Goal: Task Accomplishment & Management: Use online tool/utility

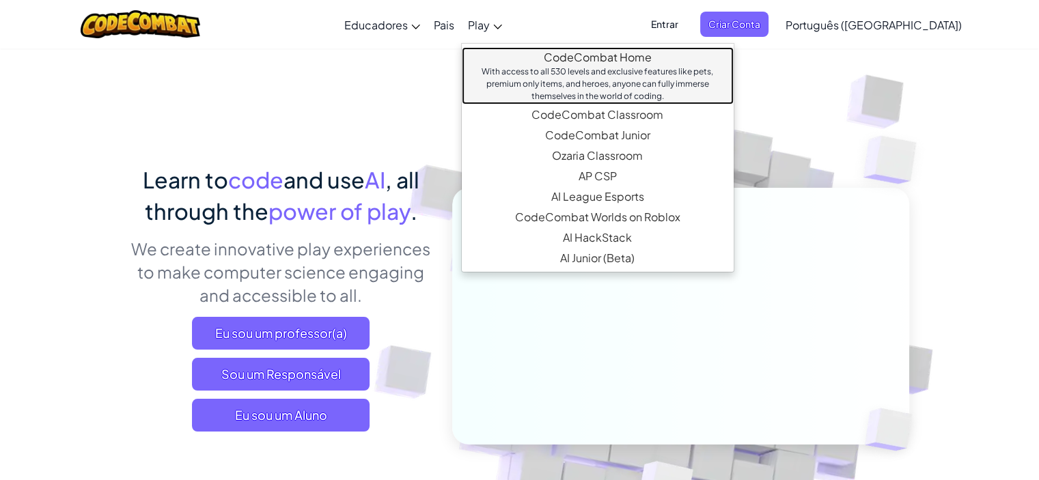
click at [546, 57] on link "CodeCombat Home With access to all 530 levels and exclusive features like pets,…" at bounding box center [598, 75] width 272 height 57
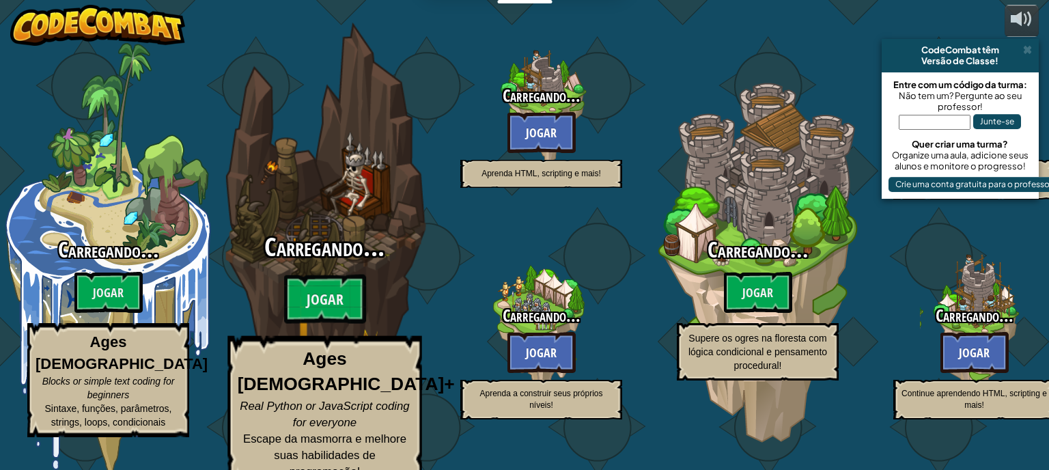
select select "pt-BR"
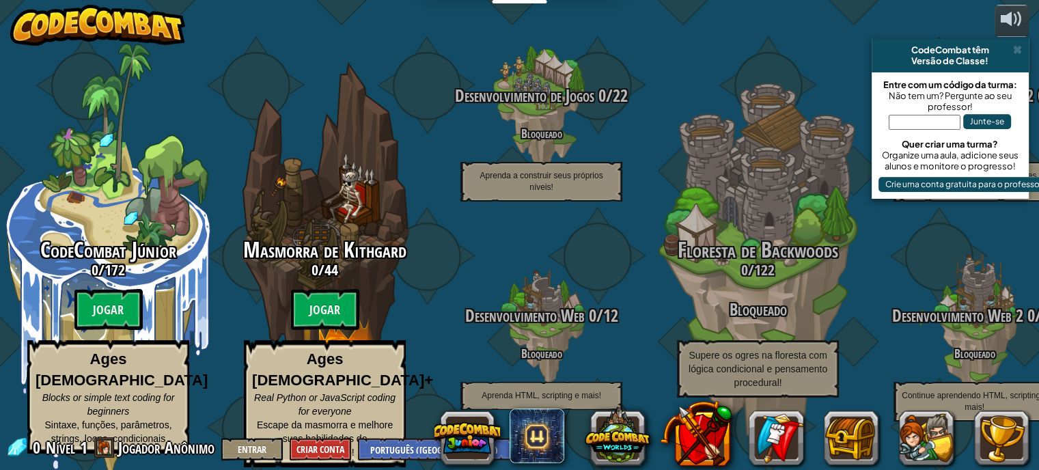
click at [321, 302] on btn "Jogar" at bounding box center [325, 309] width 68 height 41
select select "pt-BR"
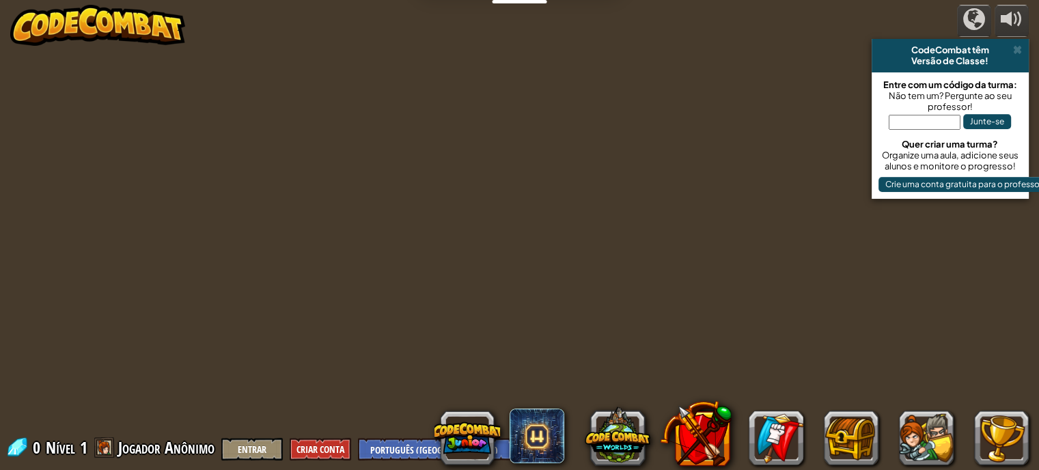
select select "pt-BR"
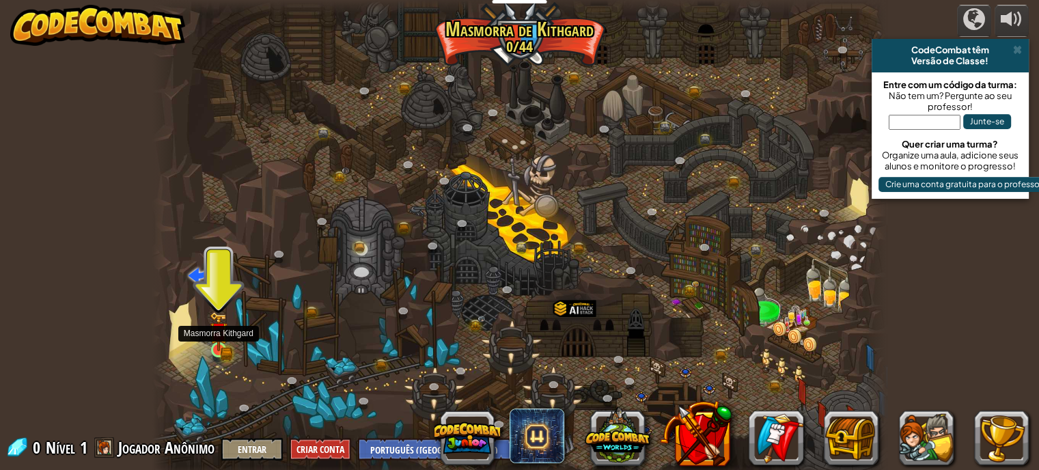
click at [217, 346] on img at bounding box center [219, 331] width 18 height 40
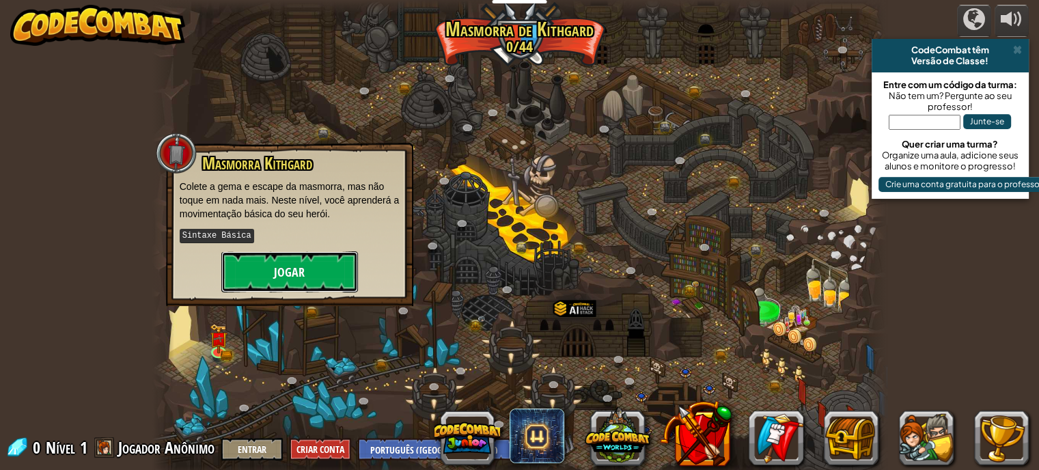
click at [336, 260] on button "Jogar" at bounding box center [289, 271] width 137 height 41
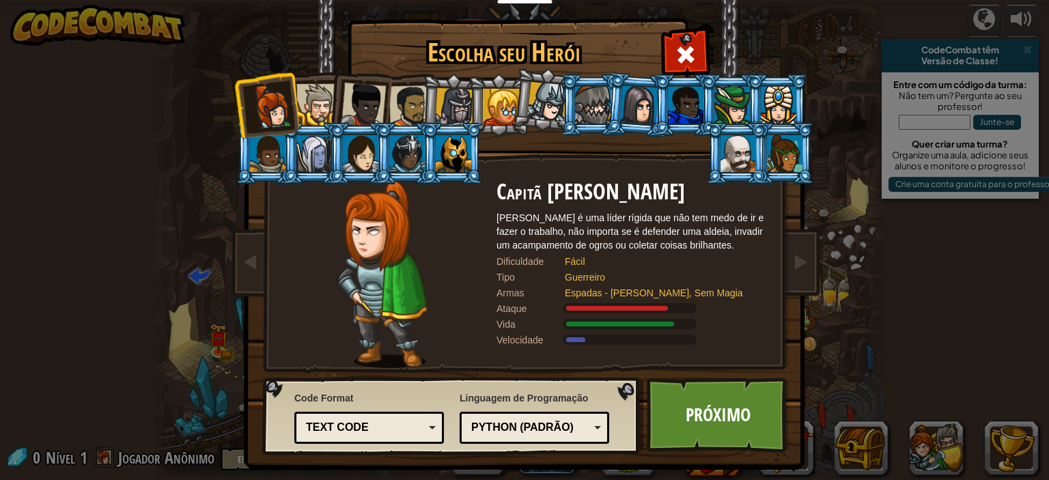
click at [421, 152] on li at bounding box center [451, 153] width 61 height 62
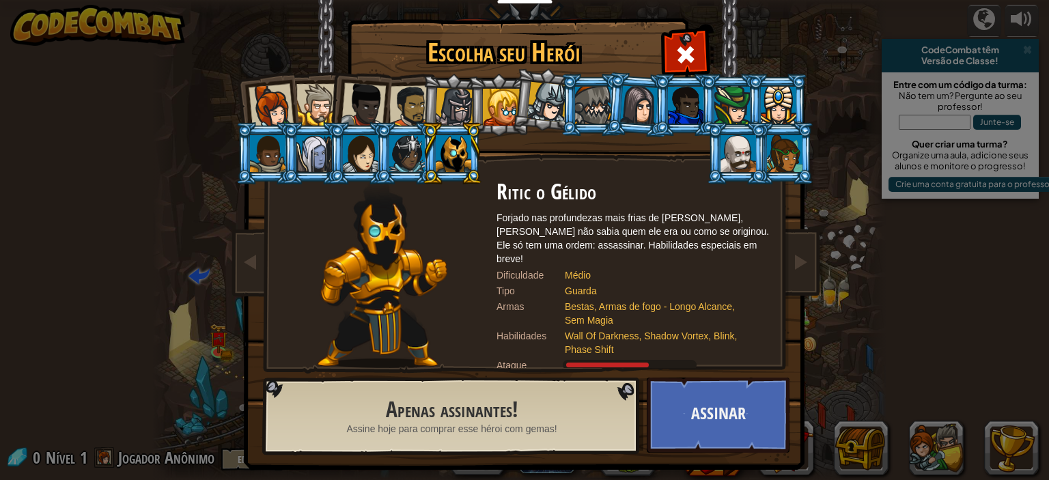
click at [414, 158] on div at bounding box center [407, 153] width 36 height 37
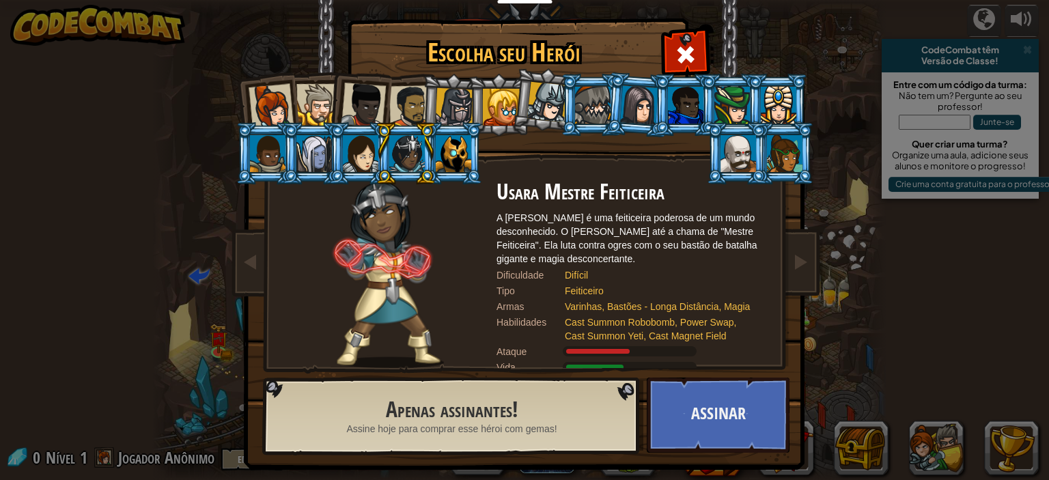
click at [448, 166] on div at bounding box center [454, 153] width 36 height 37
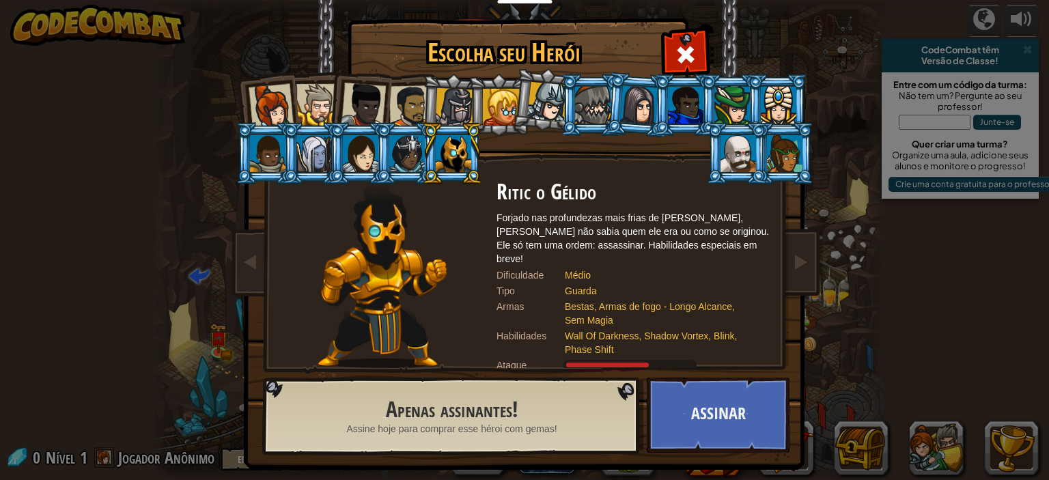
click at [378, 98] on div at bounding box center [363, 105] width 45 height 45
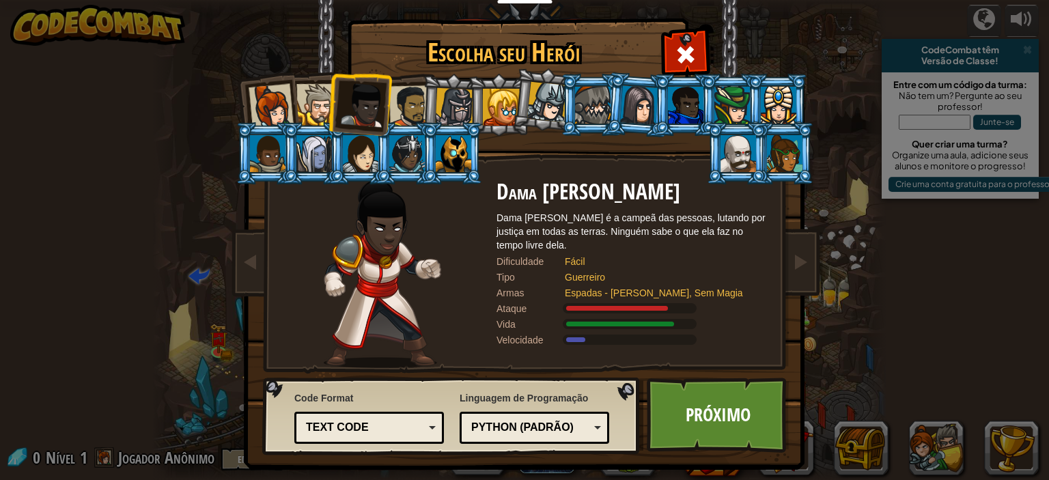
click at [424, 103] on li at bounding box center [452, 105] width 65 height 66
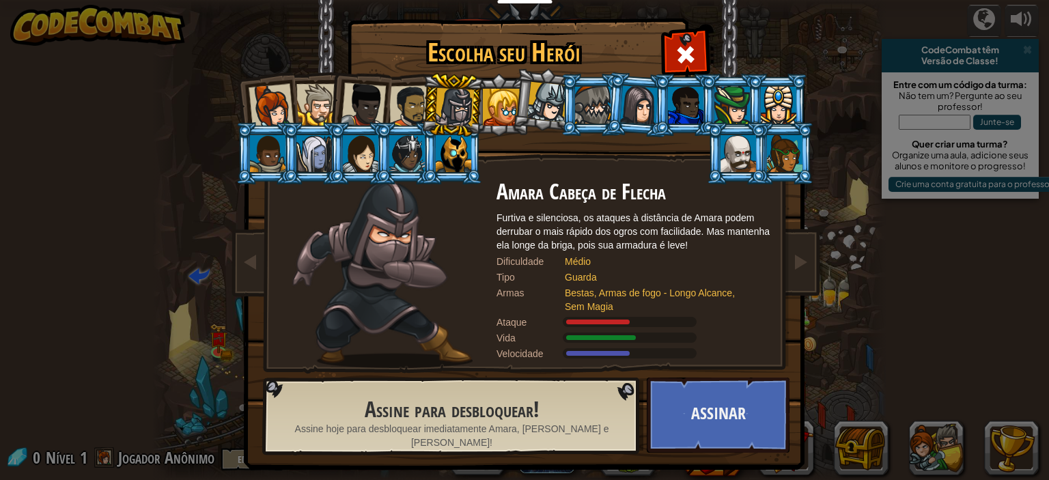
click at [537, 104] on div at bounding box center [547, 102] width 40 height 40
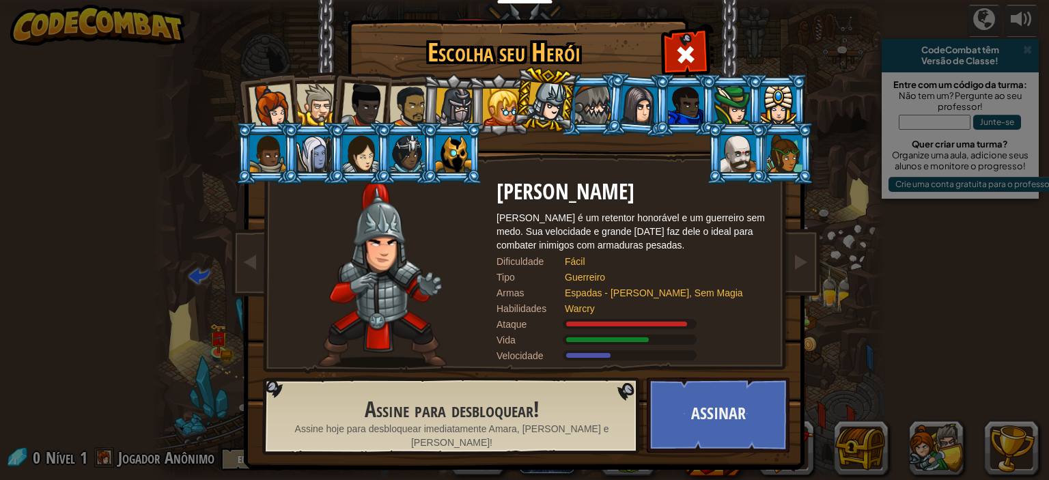
click at [592, 112] on div at bounding box center [593, 105] width 36 height 37
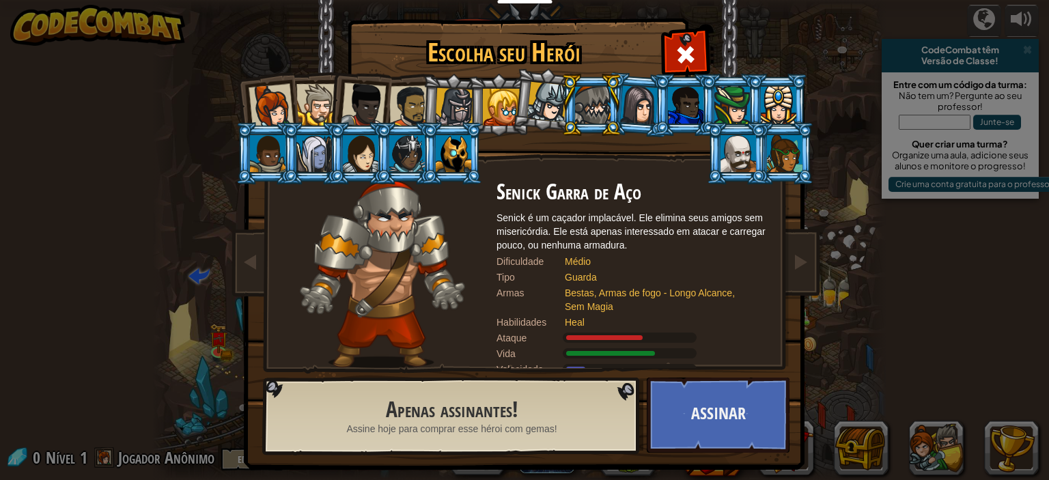
click at [668, 107] on div at bounding box center [686, 105] width 36 height 37
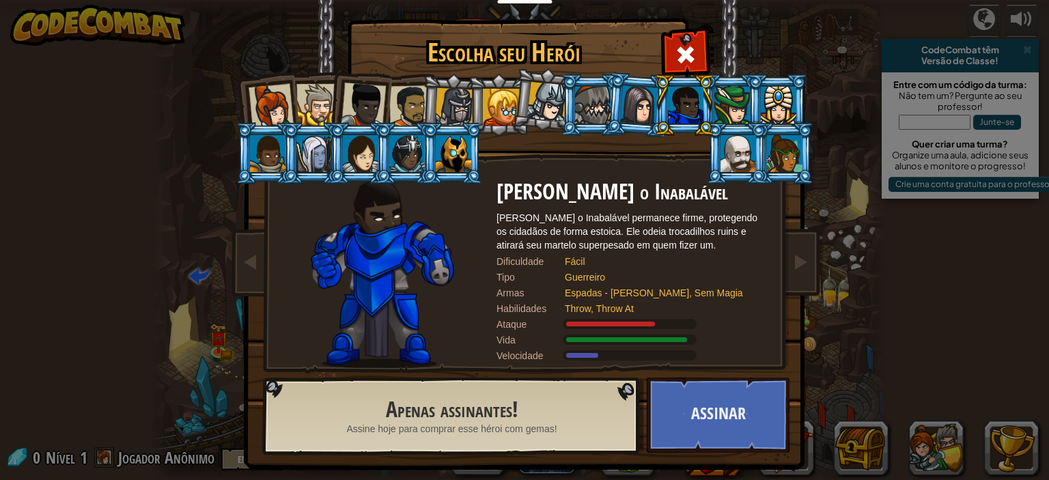
click at [721, 107] on div at bounding box center [732, 105] width 36 height 37
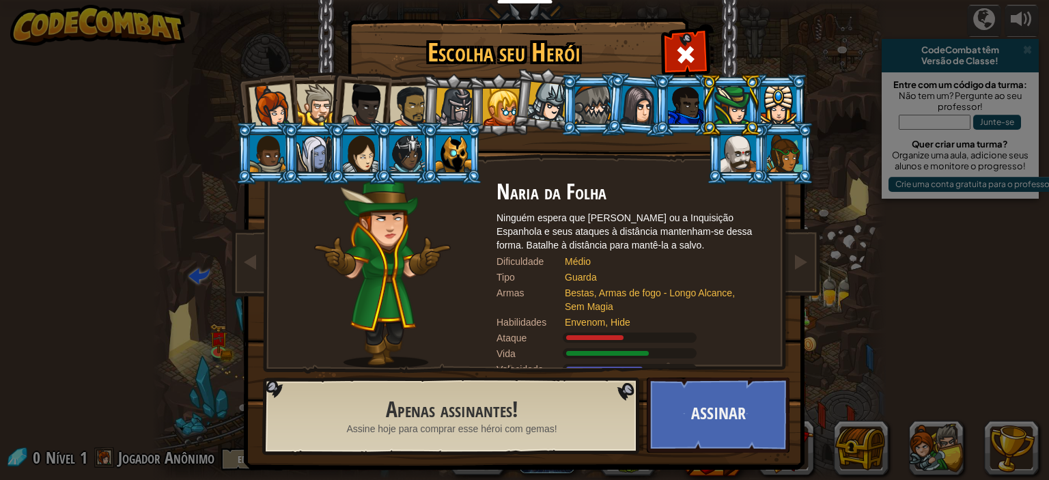
click at [728, 161] on div at bounding box center [739, 153] width 36 height 37
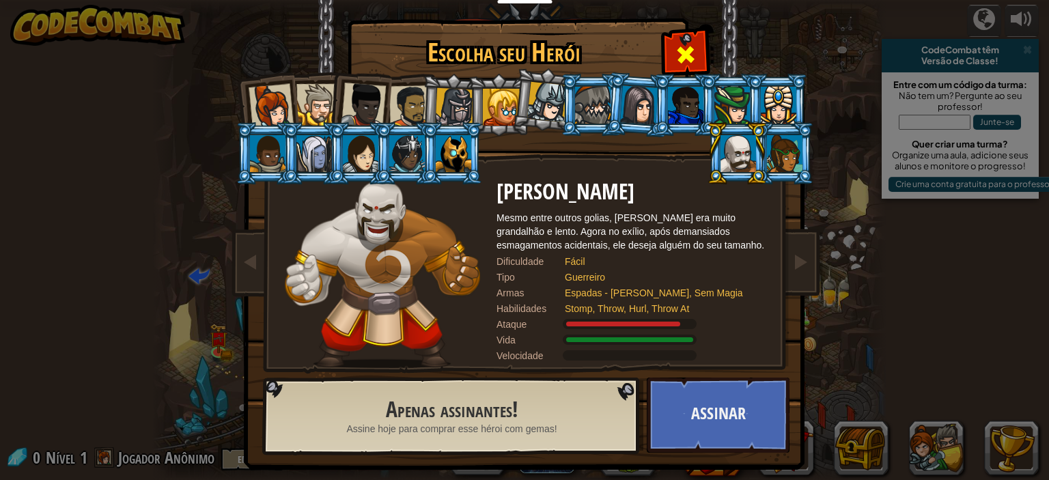
click at [682, 55] on span at bounding box center [686, 55] width 22 height 22
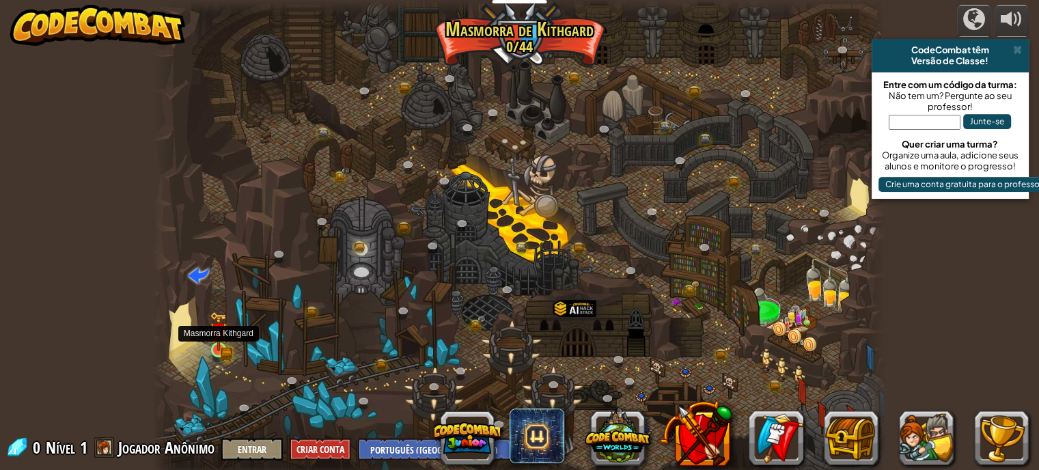
click at [211, 342] on div at bounding box center [218, 349] width 15 height 15
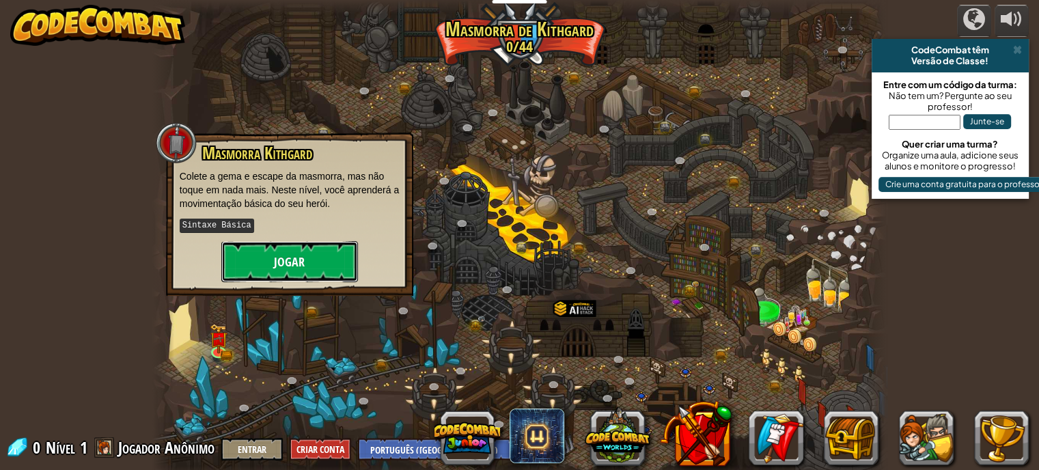
click at [314, 267] on button "Jogar" at bounding box center [289, 261] width 137 height 41
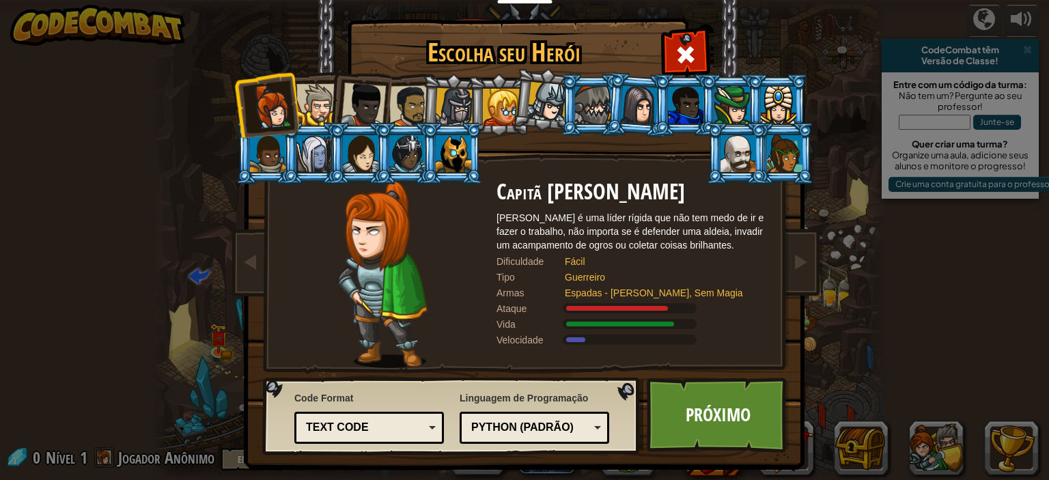
click at [299, 102] on div at bounding box center [317, 105] width 42 height 42
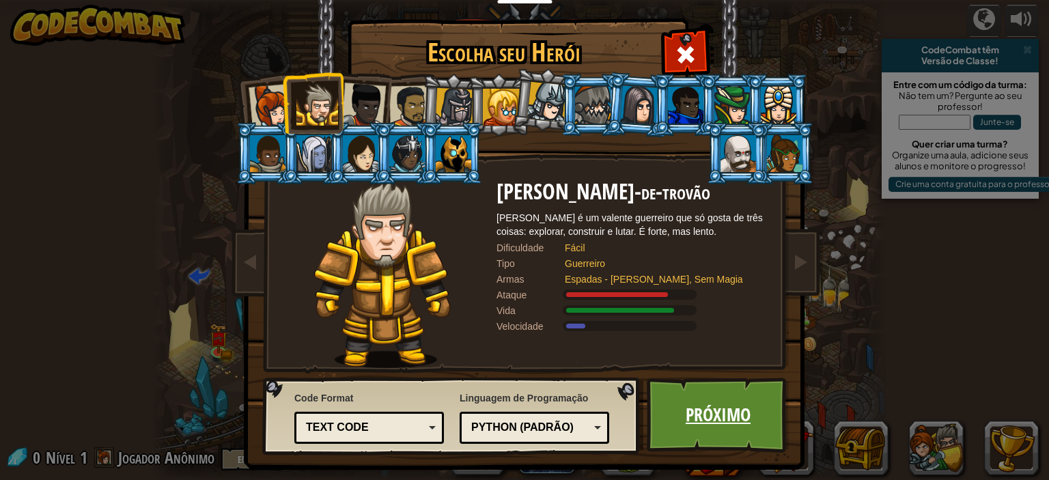
click at [712, 410] on link "Próximo" at bounding box center [718, 415] width 143 height 75
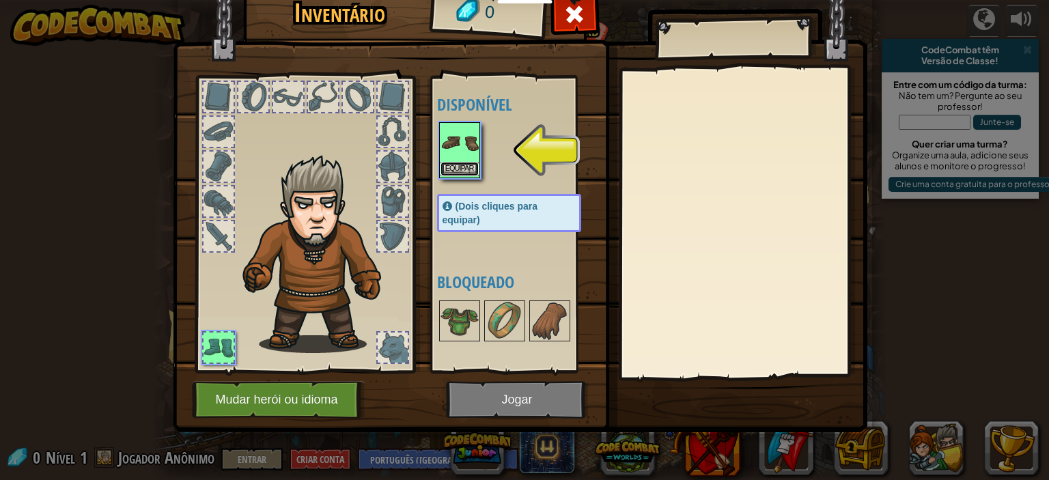
click at [467, 162] on button "Equipar" at bounding box center [460, 169] width 38 height 14
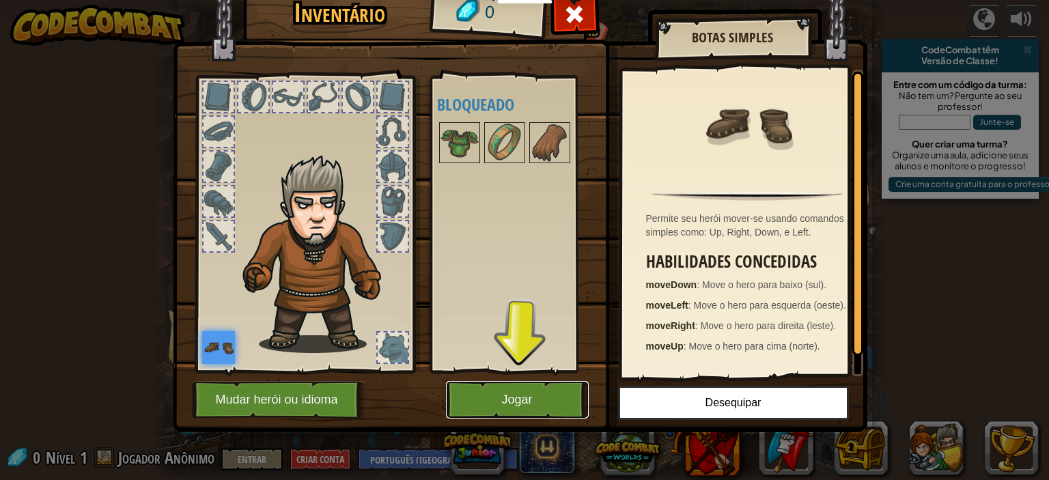
click at [542, 393] on button "Jogar" at bounding box center [517, 400] width 143 height 38
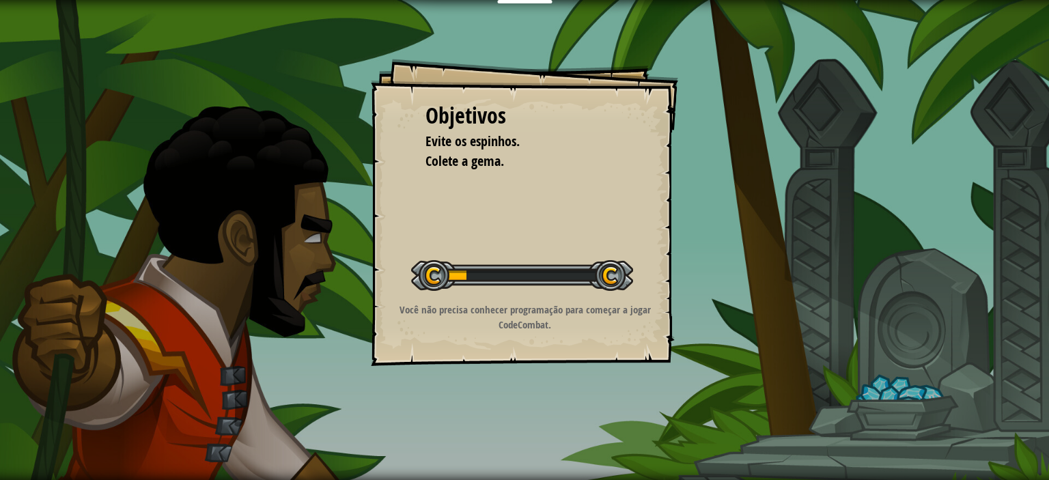
drag, startPoint x: 432, startPoint y: 278, endPoint x: 462, endPoint y: 270, distance: 31.2
click at [551, 258] on div "Iniciar Nível" at bounding box center [522, 274] width 222 height 55
click at [559, 262] on div at bounding box center [522, 275] width 222 height 31
drag, startPoint x: 438, startPoint y: 298, endPoint x: 598, endPoint y: 266, distance: 163.0
click at [598, 266] on div at bounding box center [522, 275] width 222 height 31
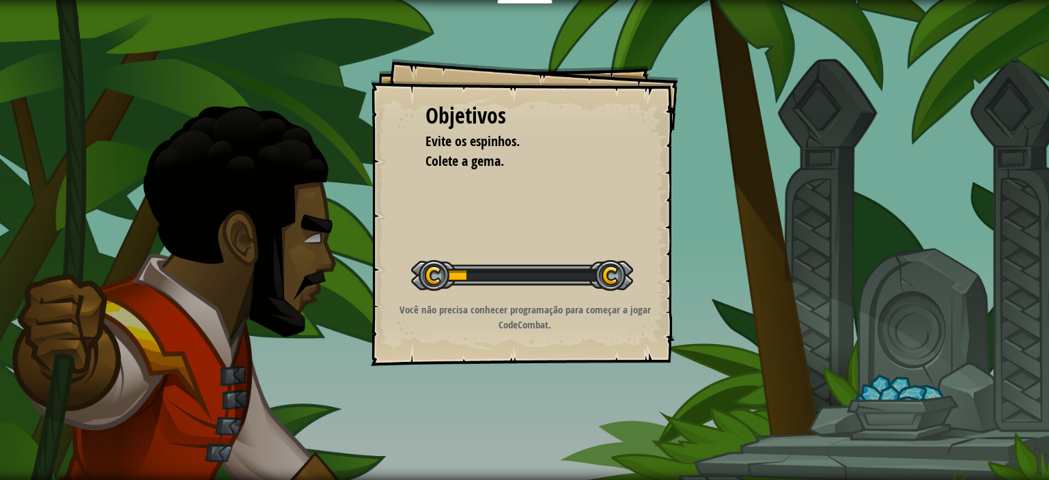
drag, startPoint x: 536, startPoint y: 295, endPoint x: 648, endPoint y: 270, distance: 114.8
click at [642, 273] on div "Objetivos Evite os espinhos. Colete a gema. Iniciar Nível Erro ao carregar do s…" at bounding box center [524, 212] width 307 height 307
drag, startPoint x: 527, startPoint y: 303, endPoint x: 658, endPoint y: 268, distance: 135.7
click at [629, 273] on div "Iniciar Nível" at bounding box center [522, 274] width 222 height 55
drag, startPoint x: 428, startPoint y: 319, endPoint x: 685, endPoint y: 292, distance: 258.2
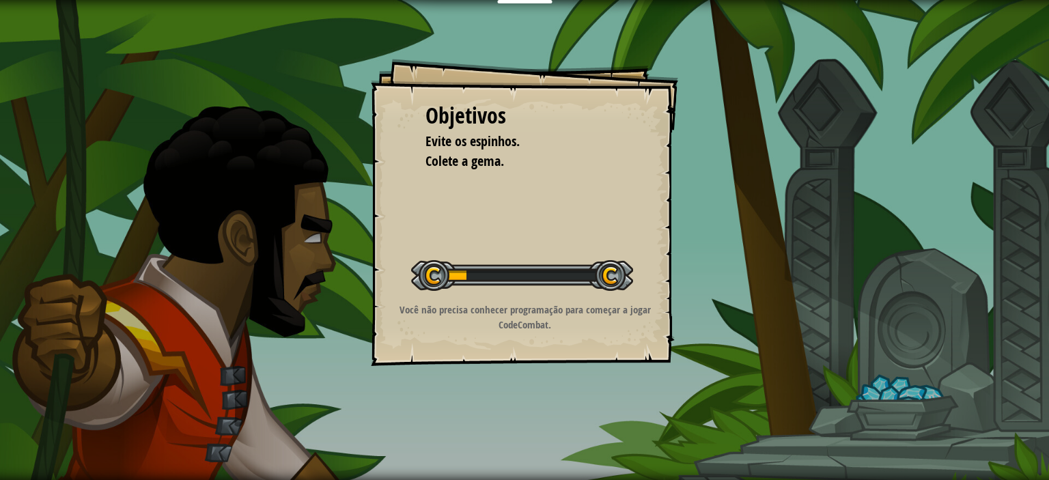
click at [684, 294] on div "Objetivos Evite os espinhos. Colete a gema. Iniciar Nível Erro ao carregar do s…" at bounding box center [524, 240] width 1049 height 480
drag, startPoint x: 477, startPoint y: 316, endPoint x: 508, endPoint y: 295, distance: 37.3
click at [613, 282] on div "Objetivos Evite os espinhos. Colete a gema. Iniciar Nível Erro ao carregar do s…" at bounding box center [524, 212] width 307 height 307
drag, startPoint x: 508, startPoint y: 295, endPoint x: 467, endPoint y: 290, distance: 42.0
click at [467, 290] on div "Iniciar Nível" at bounding box center [522, 274] width 222 height 55
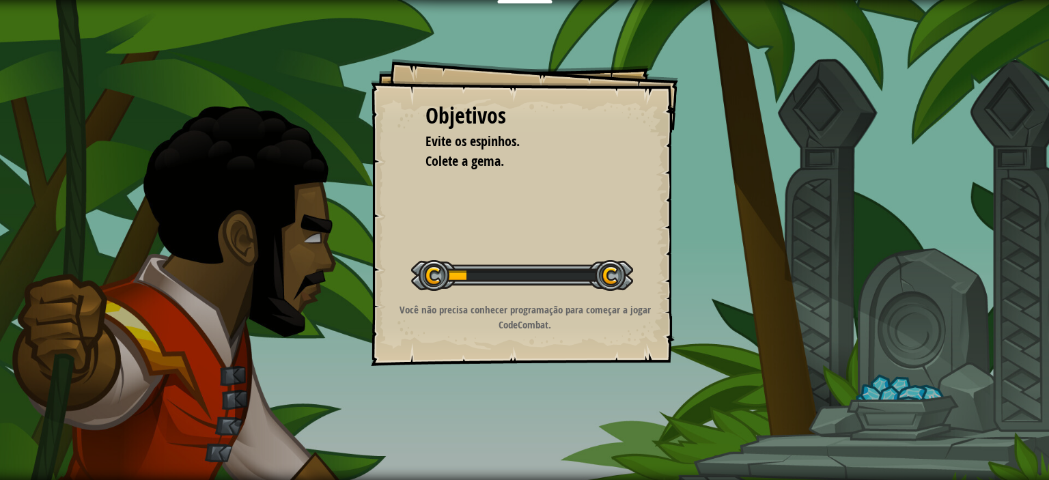
drag, startPoint x: 699, startPoint y: 269, endPoint x: 417, endPoint y: 283, distance: 283.2
click at [406, 296] on div "Objetivos Evite os espinhos. Colete a gema. Iniciar Nível Erro ao carregar do s…" at bounding box center [524, 240] width 1049 height 480
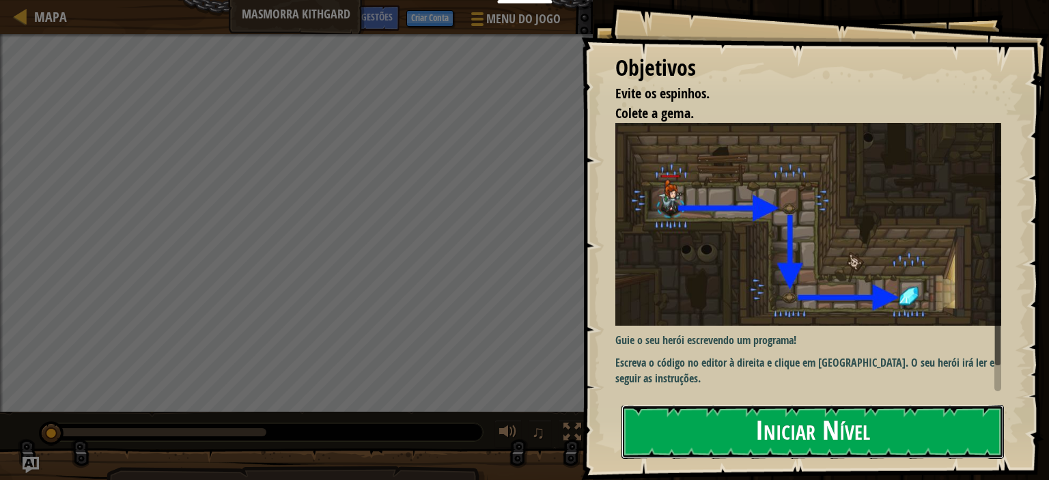
click at [787, 419] on button "Iniciar Nível" at bounding box center [813, 432] width 383 height 54
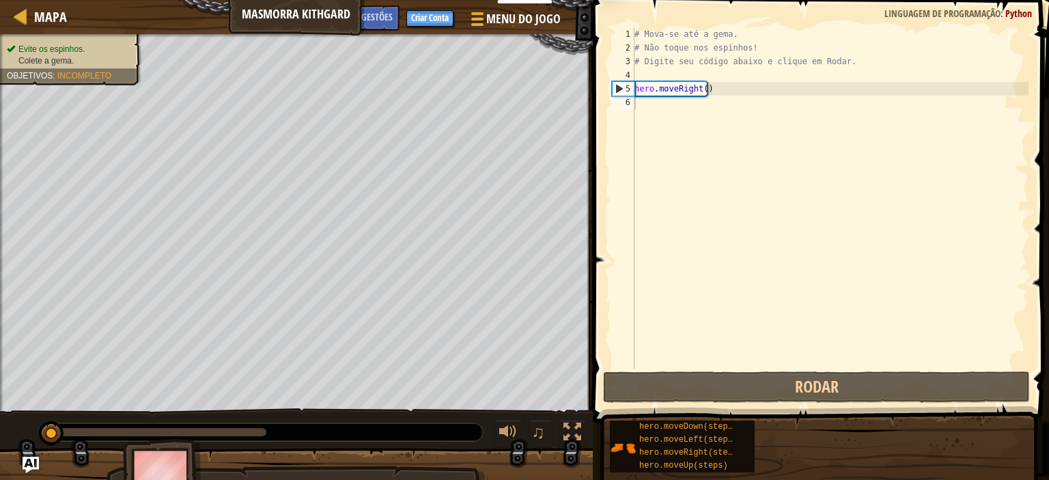
click at [783, 436] on div "hero.moveDown(steps) hero.moveLeft(steps) hero.moveRight(steps) hero.moveUp(ste…" at bounding box center [824, 446] width 430 height 53
click at [786, 436] on div "hero.moveDown(steps) hero.moveLeft(steps) hero.moveRight(steps) hero.moveUp(ste…" at bounding box center [824, 446] width 430 height 53
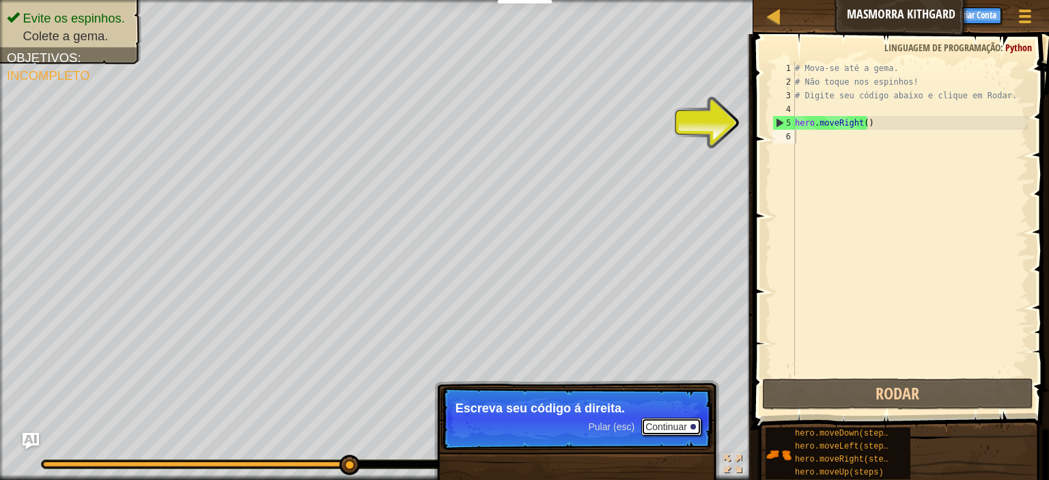
click at [668, 431] on button "Continuar" at bounding box center [671, 427] width 60 height 18
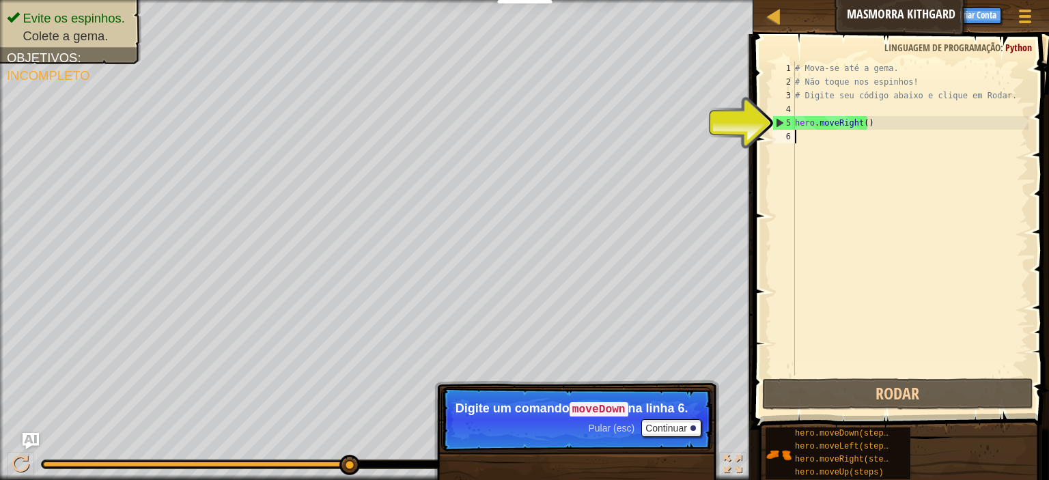
click at [871, 120] on div "# Mova-se até a gema. # Não toque nos espinhos! # Digite seu código abaixo e cl…" at bounding box center [910, 232] width 236 height 342
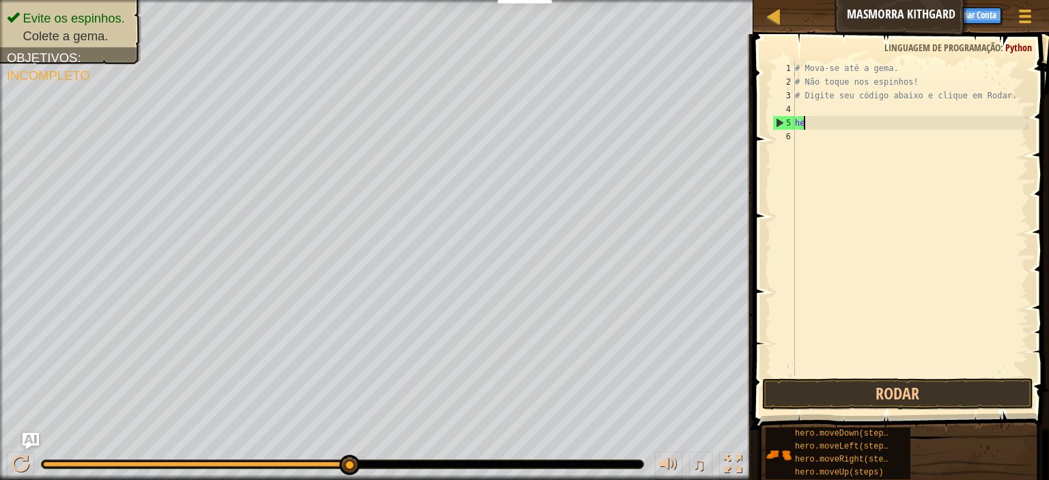
type textarea "h"
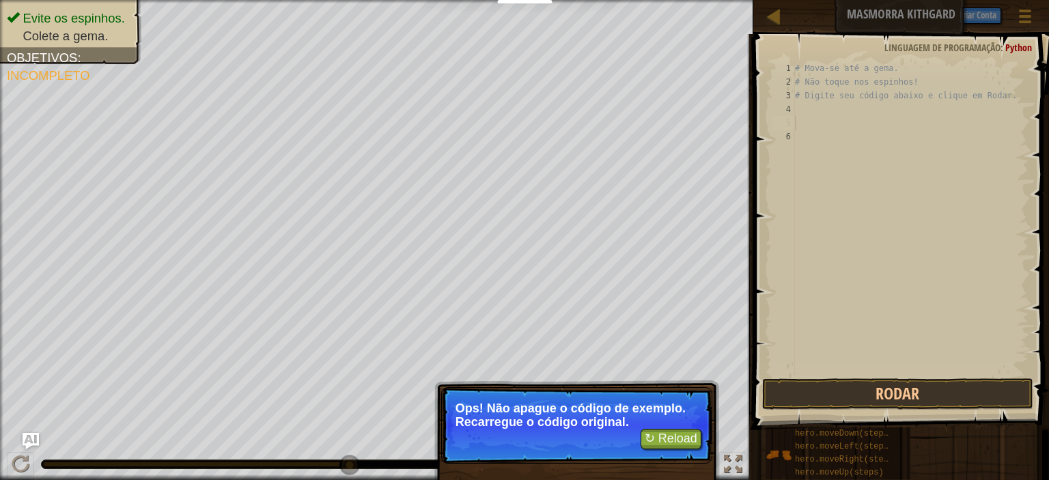
click at [842, 109] on div "# Mova-se até a gema. # Não toque nos espinhos! # Digite seu código abaixo e cl…" at bounding box center [910, 232] width 236 height 342
drag, startPoint x: 844, startPoint y: 111, endPoint x: 835, endPoint y: 120, distance: 13.5
click at [835, 120] on div "# Mova-se até a gema. # Não toque nos espinhos! # Digite seu código abaixo e cl…" at bounding box center [910, 232] width 236 height 342
click at [821, 109] on div "# Mova-se até a gema. # Não toque nos espinhos! # Digite seu código abaixo e cl…" at bounding box center [910, 218] width 236 height 314
click at [821, 109] on div "# Mova-se até a gema. # Não toque nos espinhos! # Digite seu código abaixo e cl…" at bounding box center [910, 232] width 236 height 342
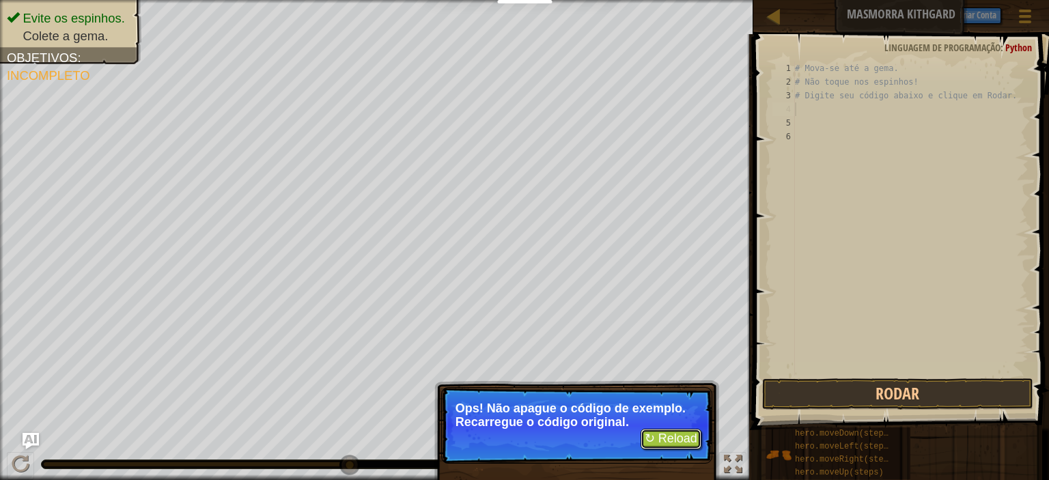
click at [658, 436] on button "↻ Reload" at bounding box center [671, 439] width 61 height 20
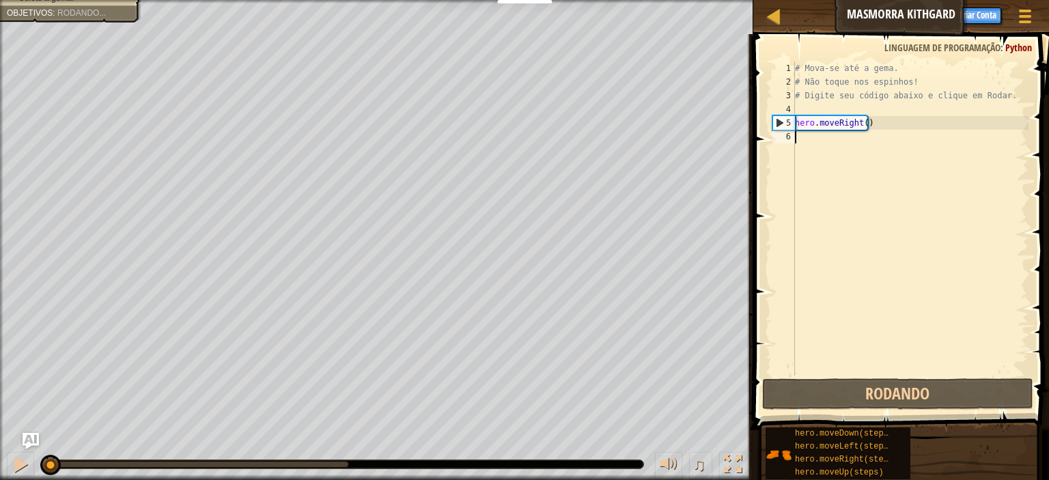
scroll to position [6, 0]
click at [880, 126] on div "# Mova-se até a gema. # Não toque nos espinhos! # Digite seu código abaixo e cl…" at bounding box center [910, 232] width 236 height 342
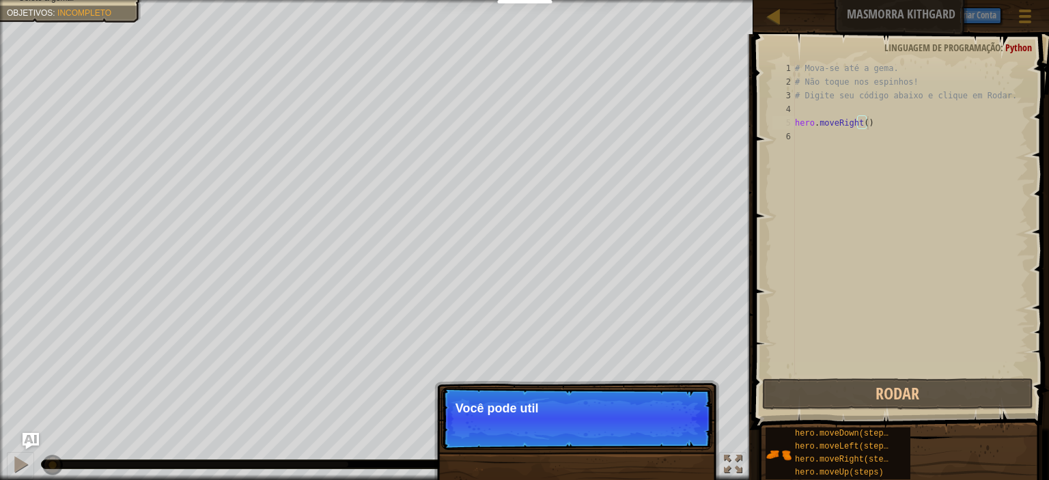
click at [679, 423] on p "Pular (esc) Continuar Você pode util" at bounding box center [576, 418] width 271 height 63
drag, startPoint x: 679, startPoint y: 423, endPoint x: 677, endPoint y: 434, distance: 11.8
click at [677, 434] on p "Pular (esc) Continuar Você pode utilizar estes métodos." at bounding box center [576, 418] width 271 height 63
click at [660, 425] on p "Pular (esc) Continuar Você pode utilizar estes métodos." at bounding box center [576, 418] width 271 height 63
click at [660, 426] on button "Continuar" at bounding box center [671, 427] width 60 height 18
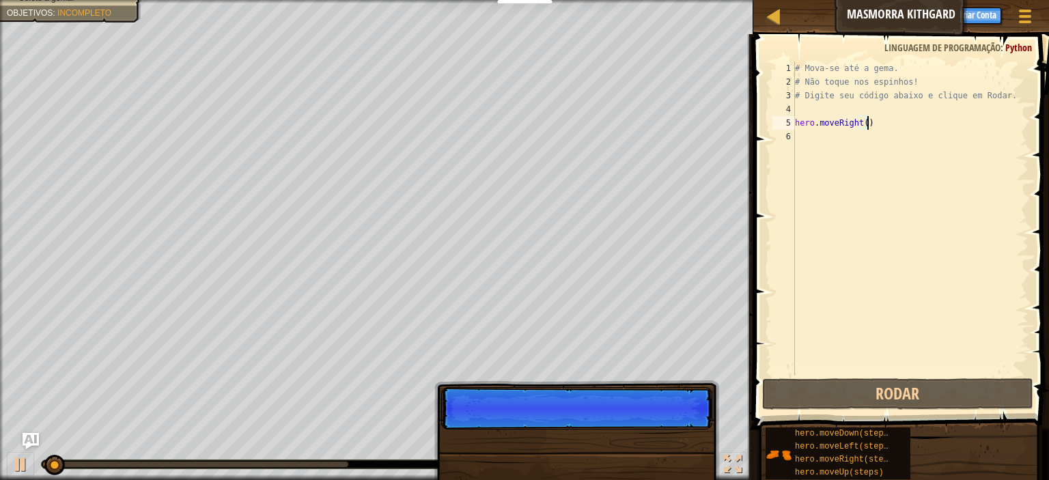
scroll to position [6, 5]
drag, startPoint x: 660, startPoint y: 426, endPoint x: 674, endPoint y: 426, distance: 14.3
click at [661, 426] on p "Pular (esc) Continuar" at bounding box center [576, 408] width 271 height 42
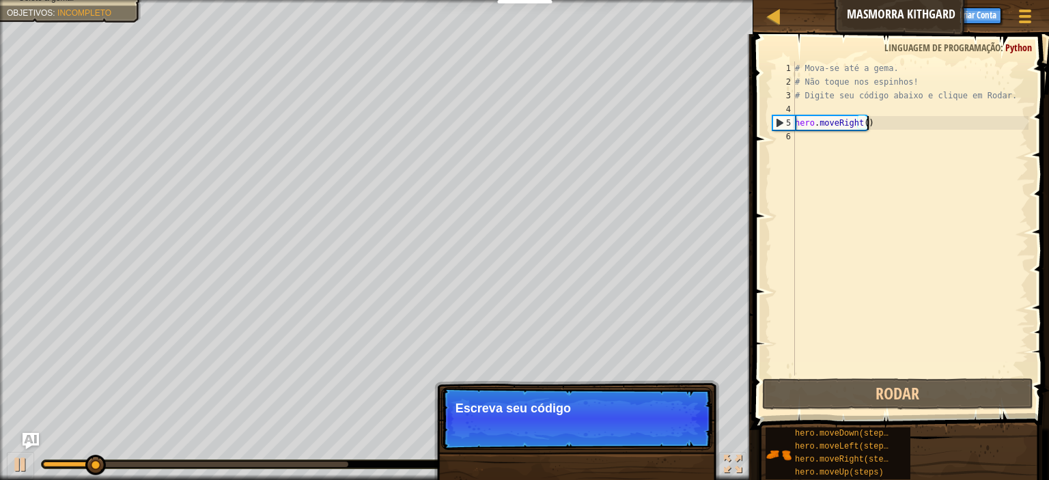
click at [684, 439] on p "Pular (esc) Continuar Escreva seu código" at bounding box center [576, 418] width 271 height 63
click at [684, 439] on p "Pular (esc) Continuar Escreva seu código á direita." at bounding box center [576, 418] width 271 height 63
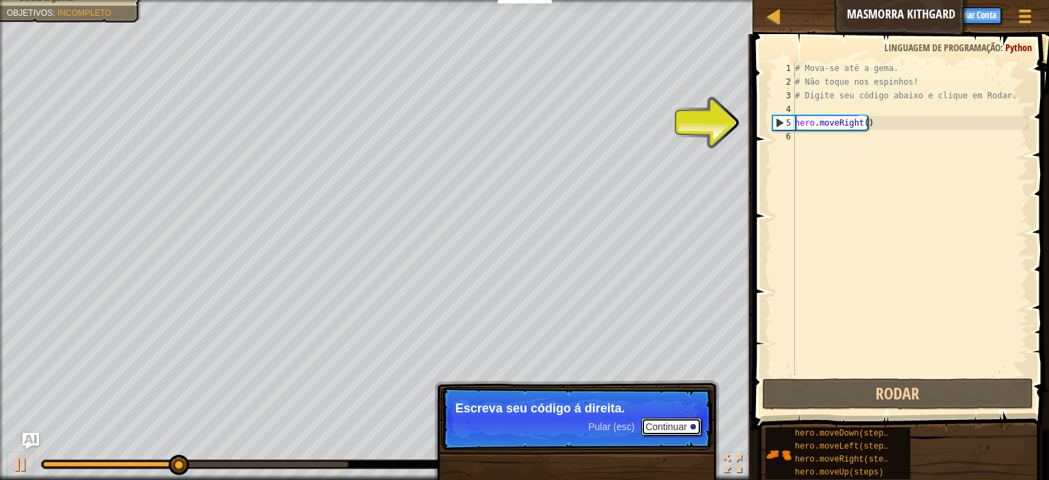
click at [680, 434] on button "Continuar" at bounding box center [671, 427] width 60 height 18
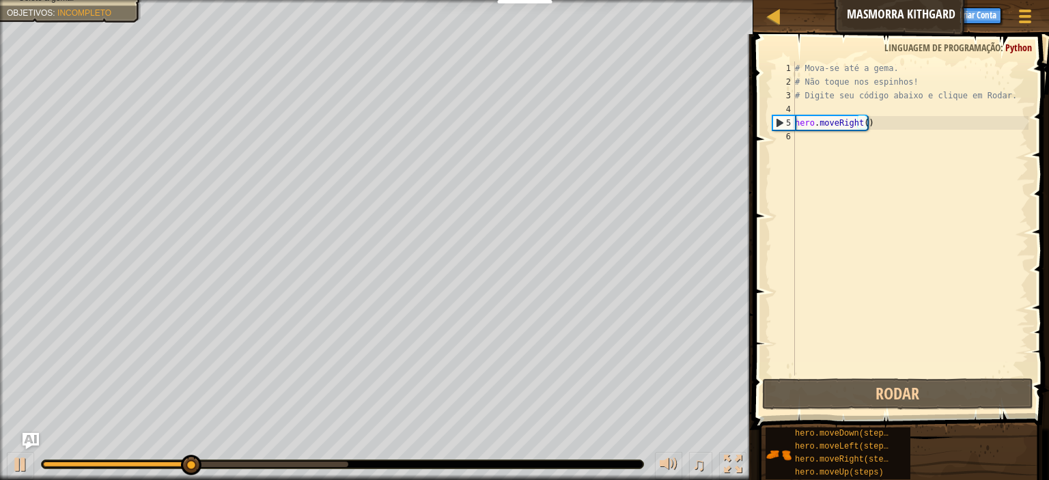
click at [680, 434] on div "Evite os espinhos. Colete a gema. Objetivos : Incompleto ♫ Tharin 11 x: 18 y: 1…" at bounding box center [524, 240] width 1049 height 480
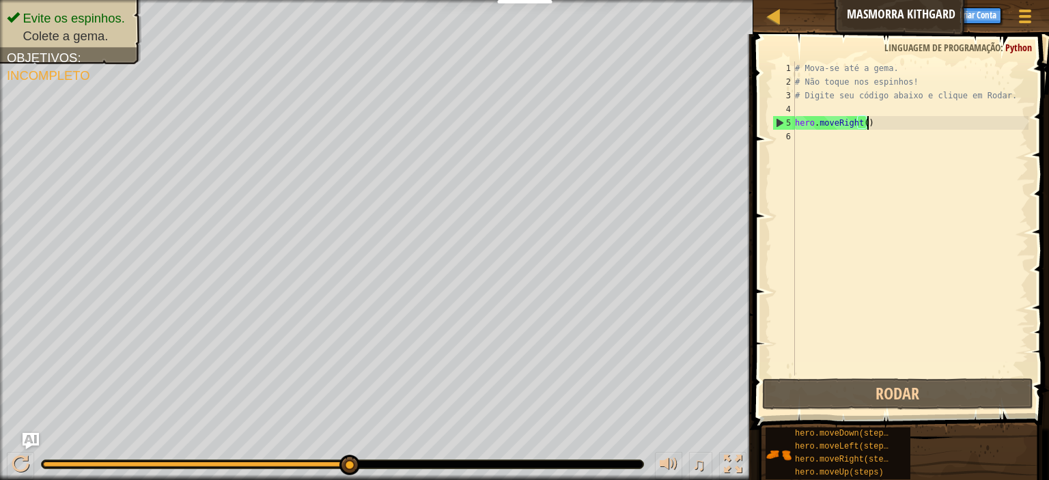
click at [880, 119] on div "# Mova-se até a gema. # Não toque nos espinhos! # Digite seu código abaixo e cl…" at bounding box center [910, 232] width 236 height 342
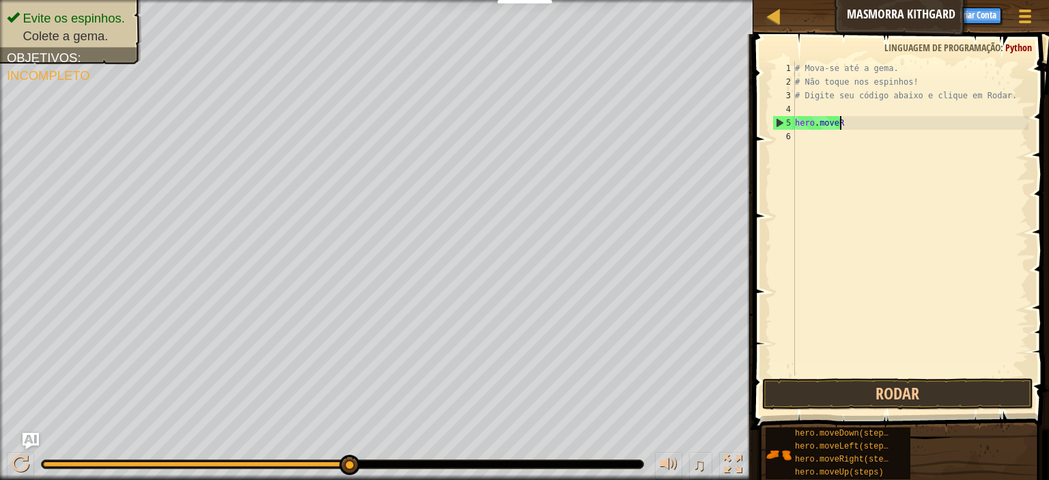
scroll to position [6, 1]
type textarea "h"
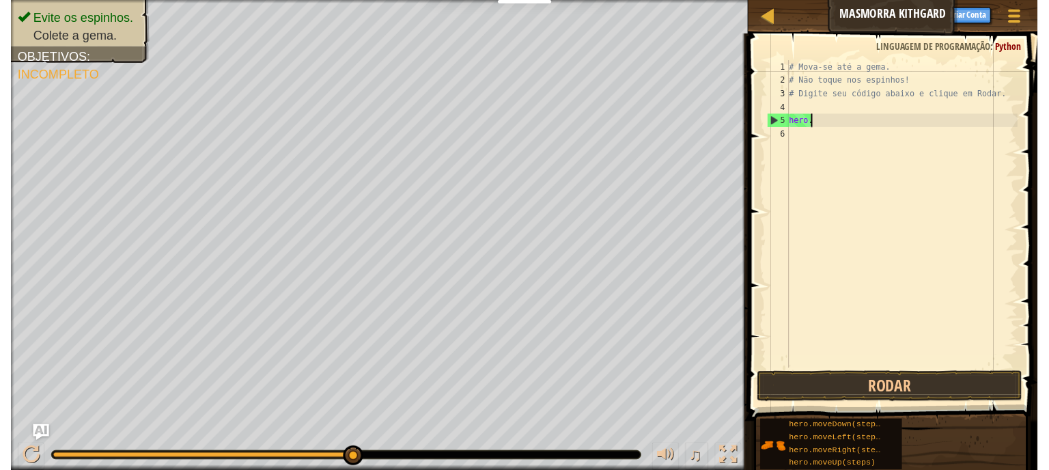
scroll to position [6, 0]
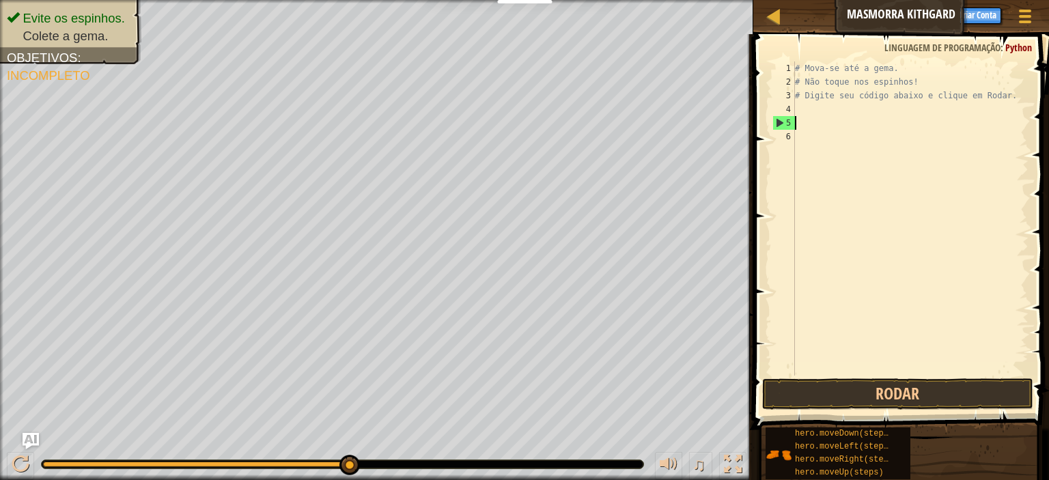
type textarea "r"
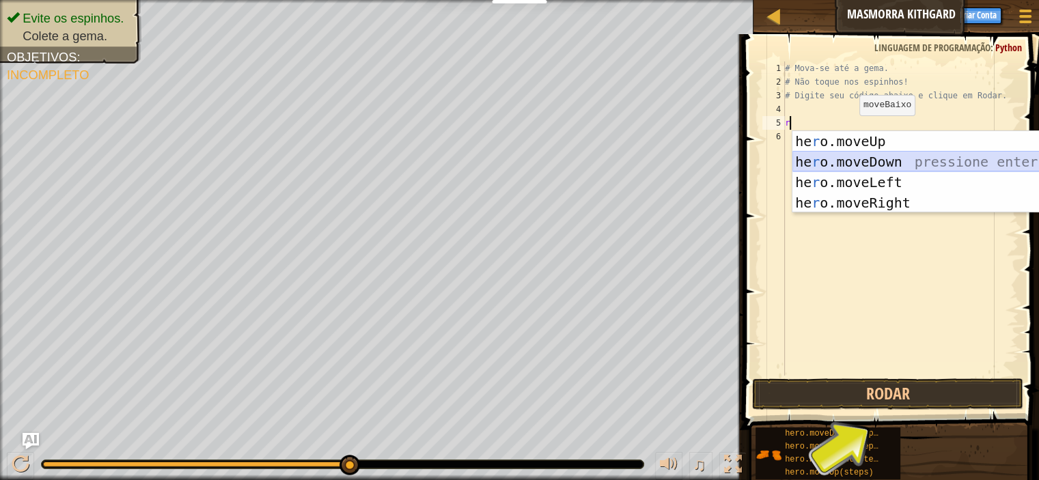
click at [866, 162] on div "he r o.moveUp pressione enter he r o.moveDown pressione enter he r o.moveLeft p…" at bounding box center [921, 192] width 258 height 123
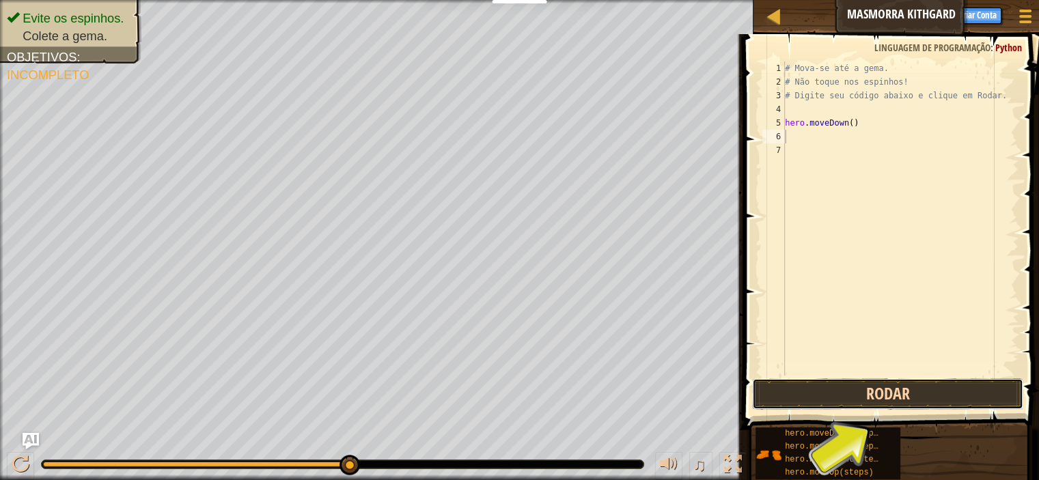
click at [850, 385] on button "Rodar" at bounding box center [887, 393] width 271 height 31
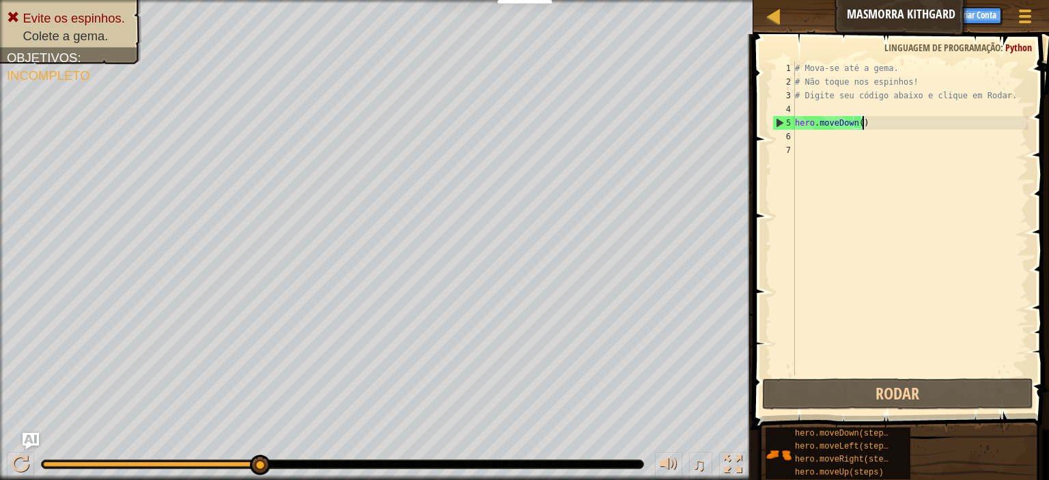
click at [875, 122] on div "# Mova-se até a gema. # Não toque nos espinhos! # Digite seu código abaixo e cl…" at bounding box center [910, 232] width 236 height 342
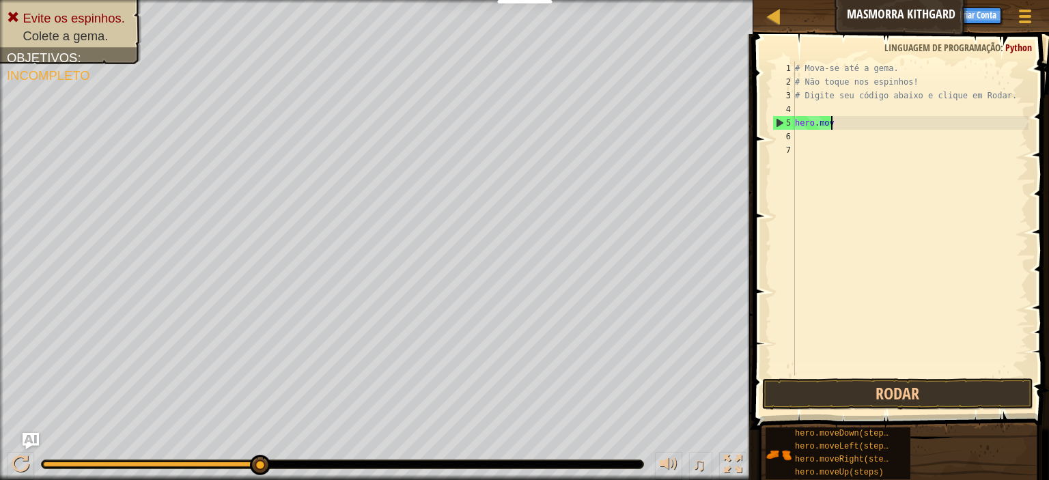
type textarea "h"
click at [859, 101] on div "# Mova-se até a gema. # Não toque nos espinhos! # Digite seu código abaixo e cl…" at bounding box center [910, 232] width 236 height 342
type textarea "# Digite seu código abaixo e clique em Rodar."
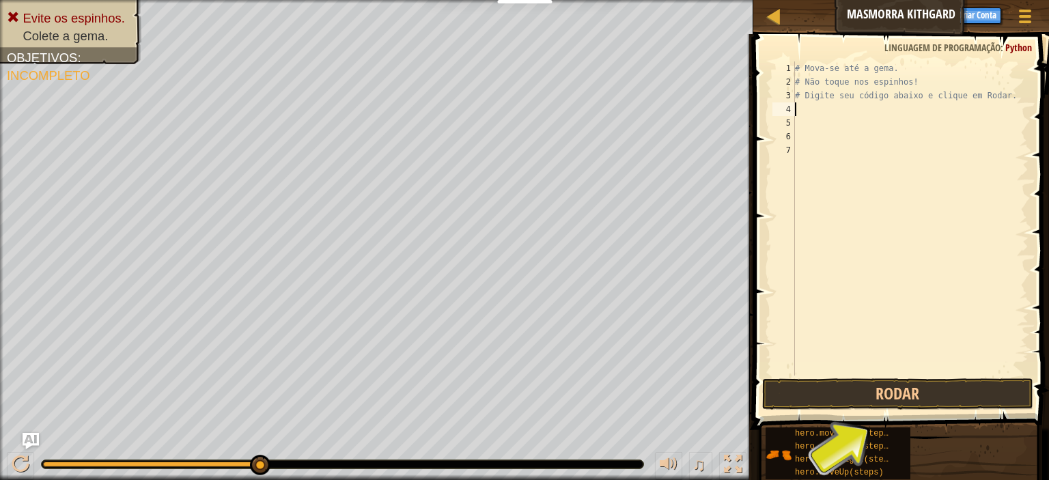
click at [868, 115] on div "# Mova-se até a gema. # Não toque nos espinhos! # Digite seu código abaixo e cl…" at bounding box center [910, 232] width 236 height 342
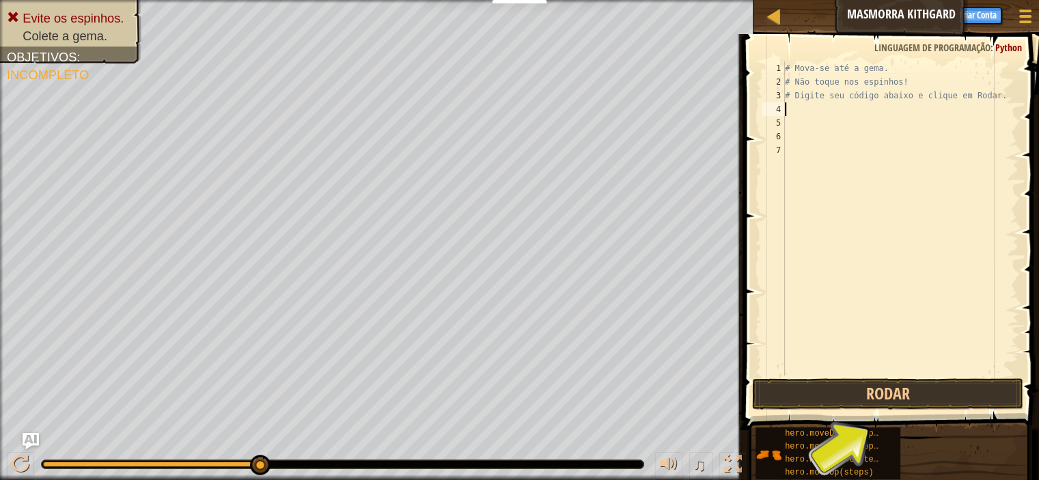
type textarea "h"
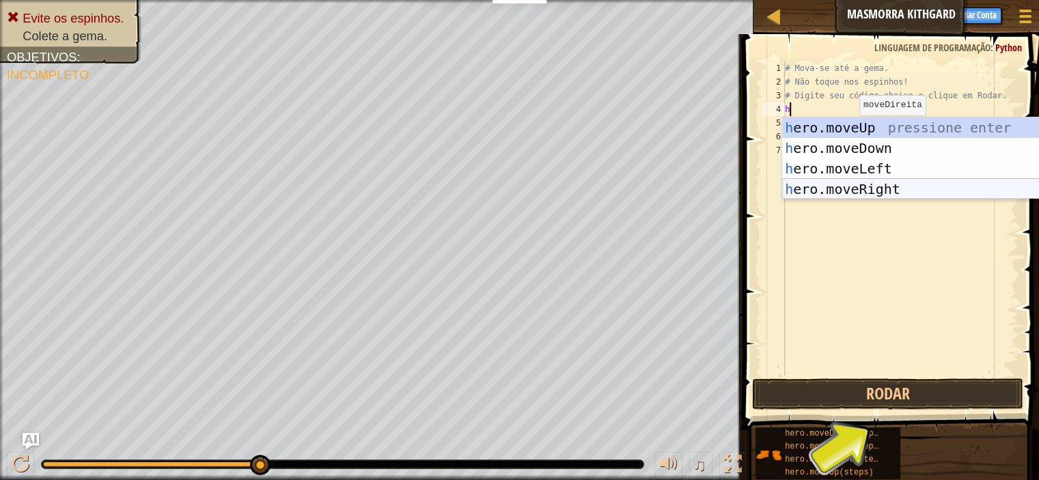
click at [905, 189] on div "h ero.moveUp pressione enter h ero.moveDown pressione enter h ero.moveLeft pres…" at bounding box center [911, 178] width 258 height 123
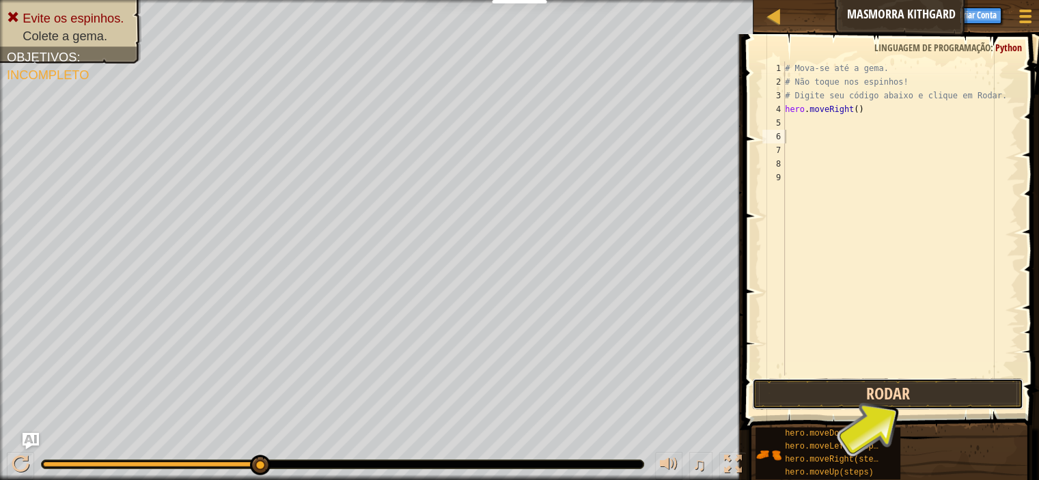
click at [956, 385] on button "Rodar" at bounding box center [887, 393] width 271 height 31
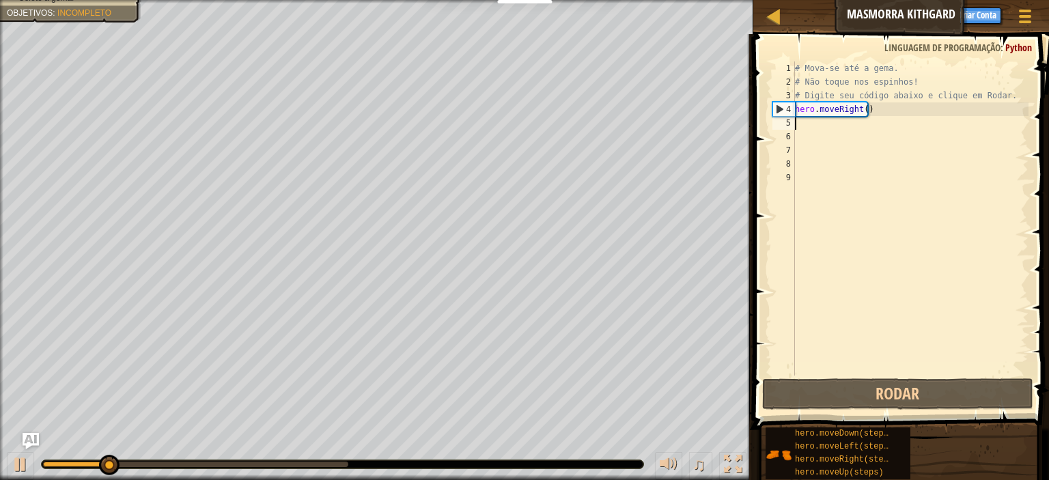
click at [816, 126] on div "# Mova-se até a gema. # Não toque nos espinhos! # Digite seu código abaixo e cl…" at bounding box center [910, 232] width 236 height 342
type textarea "h"
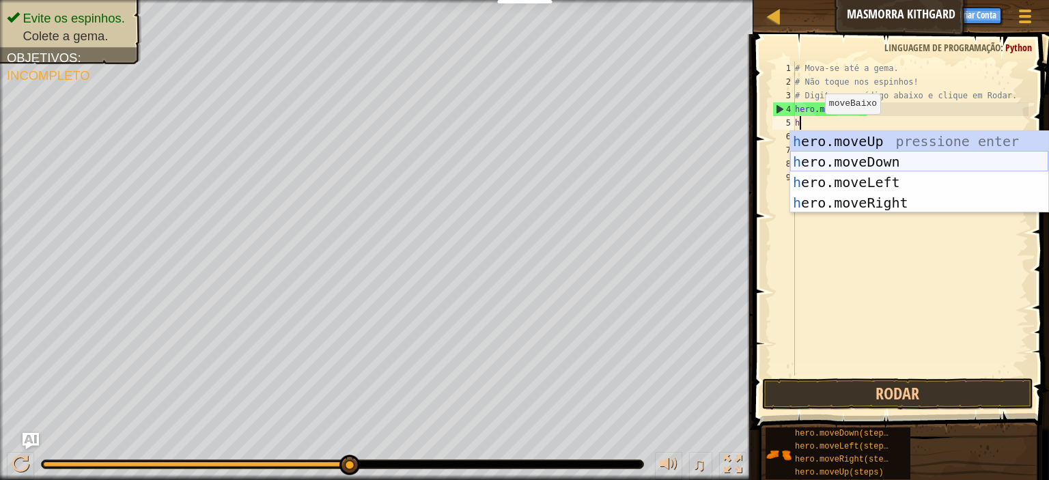
click at [842, 164] on div "h ero.moveUp pressione enter h ero.moveDown pressione enter h ero.moveLeft pres…" at bounding box center [919, 192] width 258 height 123
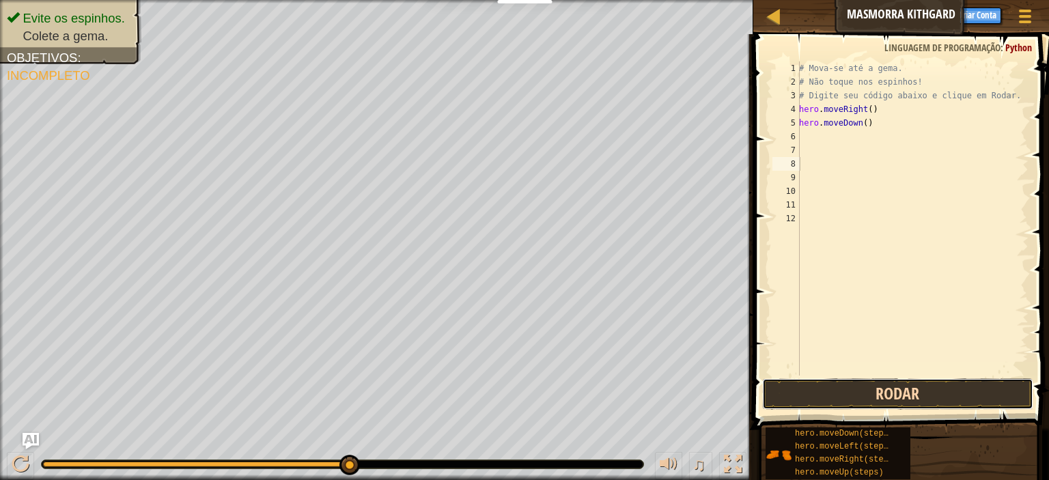
click at [928, 387] on button "Rodar" at bounding box center [897, 393] width 271 height 31
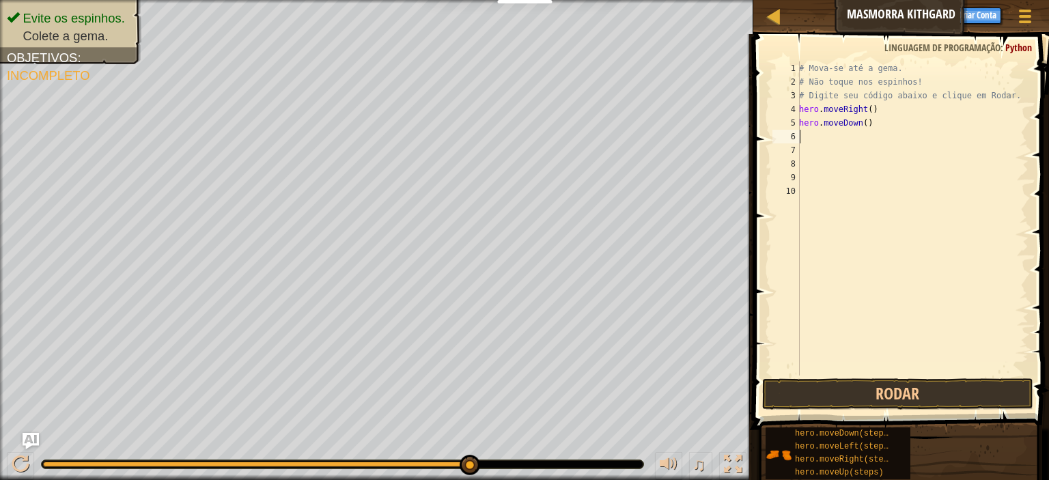
type textarea "h"
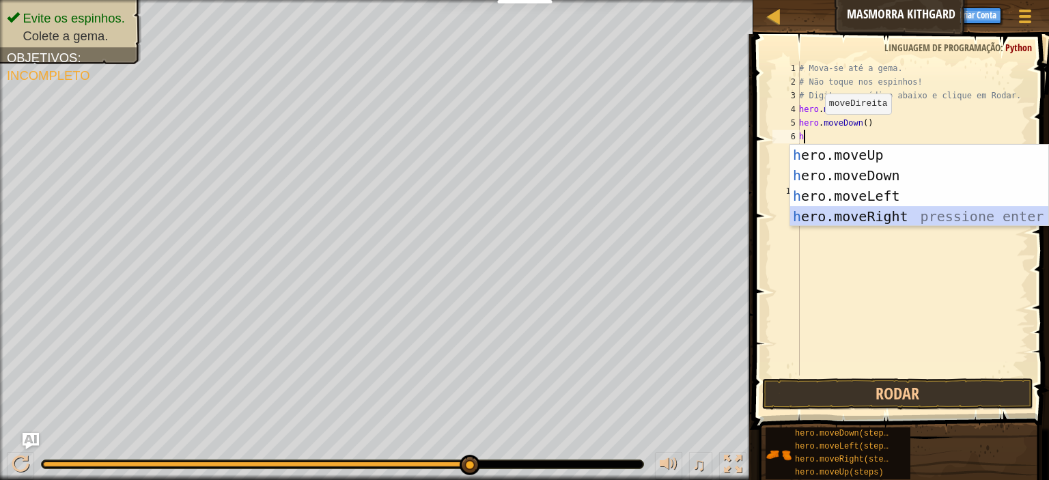
click at [869, 209] on div "h ero.moveUp pressione enter h ero.moveDown pressione enter h ero.moveLeft pres…" at bounding box center [919, 206] width 258 height 123
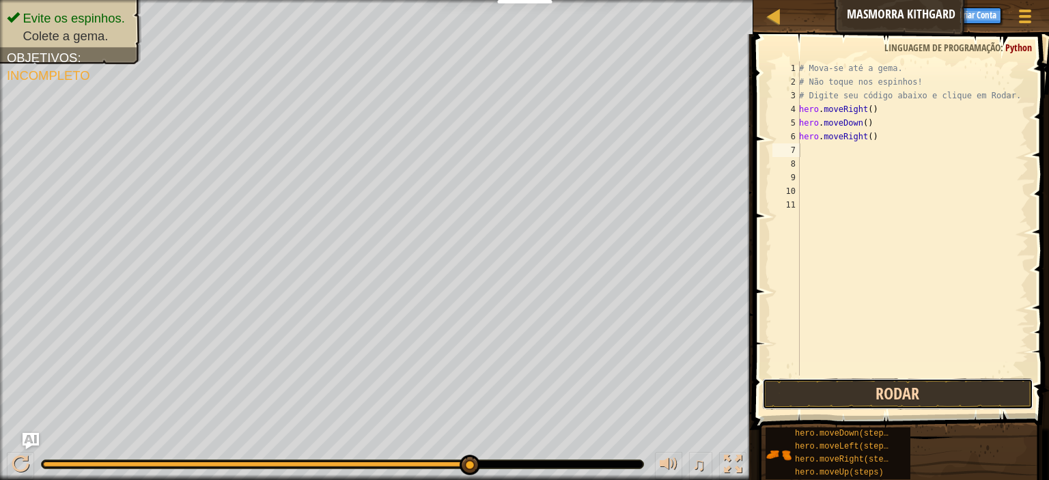
click at [855, 383] on button "Rodar" at bounding box center [897, 393] width 271 height 31
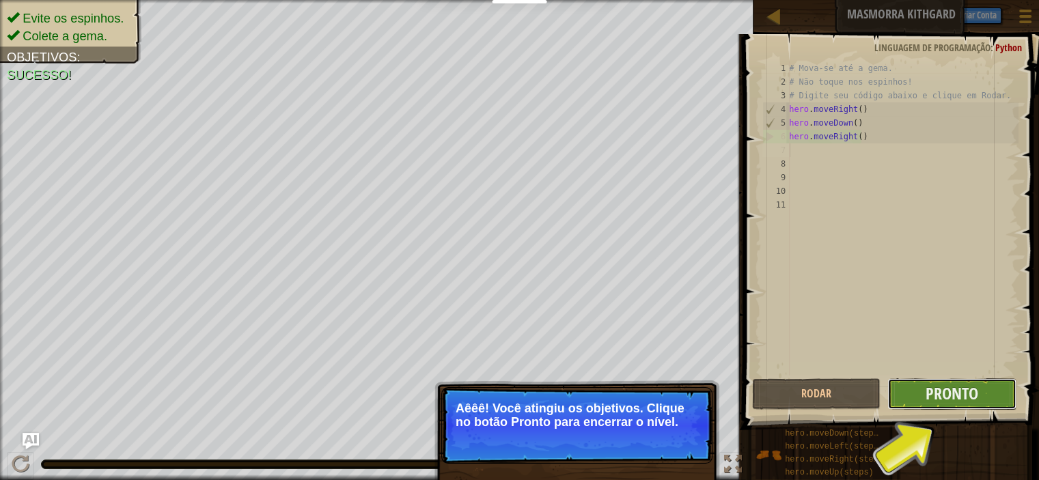
click at [943, 379] on button "Pronto" at bounding box center [951, 393] width 128 height 31
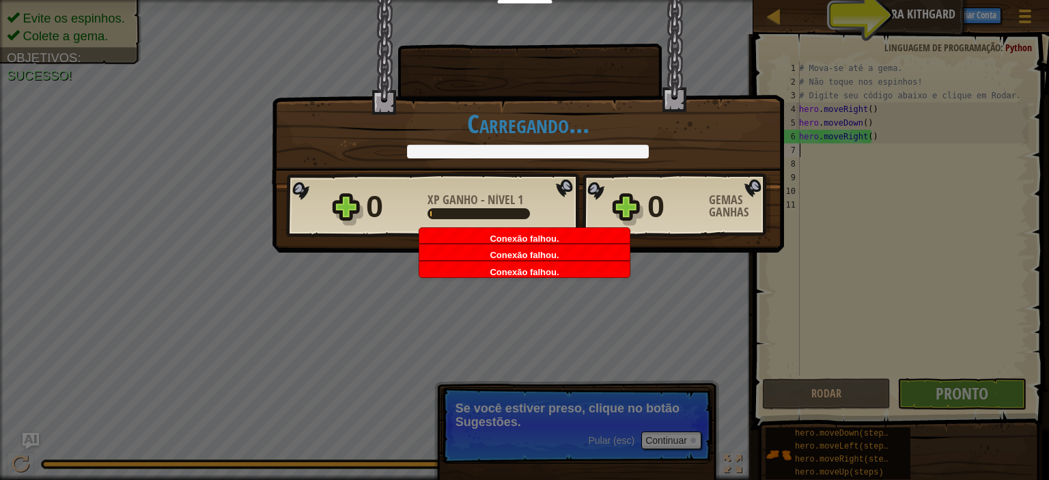
click at [680, 333] on div "Vitória × Muito bem, herói. Você está ganhando força para escapar de [GEOGRAPHI…" at bounding box center [524, 240] width 1049 height 480
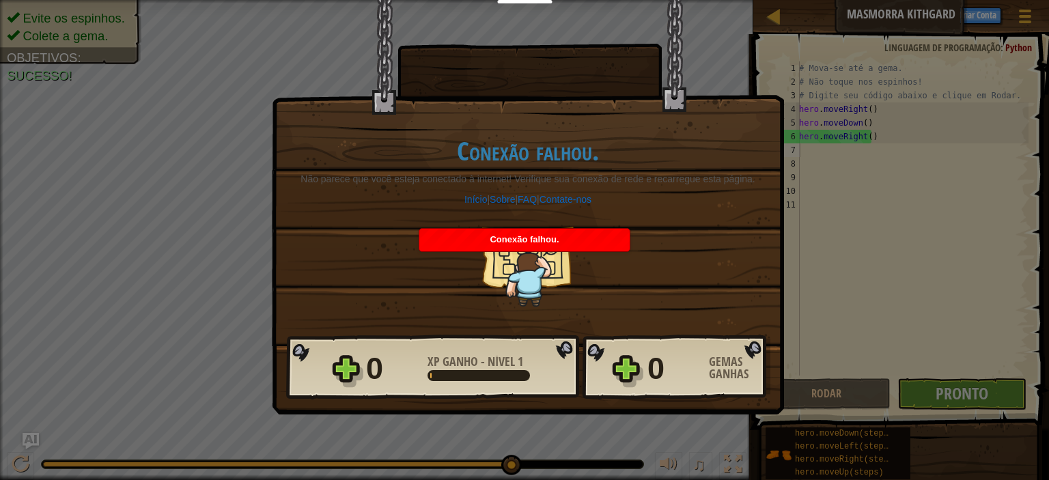
click at [542, 236] on span "Conexão falhou." at bounding box center [524, 239] width 69 height 10
click at [548, 242] on span "Conexão falhou." at bounding box center [524, 239] width 69 height 10
click at [551, 236] on span "Conexão falhou." at bounding box center [524, 239] width 69 height 10
drag, startPoint x: 550, startPoint y: 232, endPoint x: 571, endPoint y: 214, distance: 27.2
click at [563, 1] on body "Educadores Create Free Account School & District Solutions Teacher Toolkit Prev…" at bounding box center [524, 0] width 1049 height 1
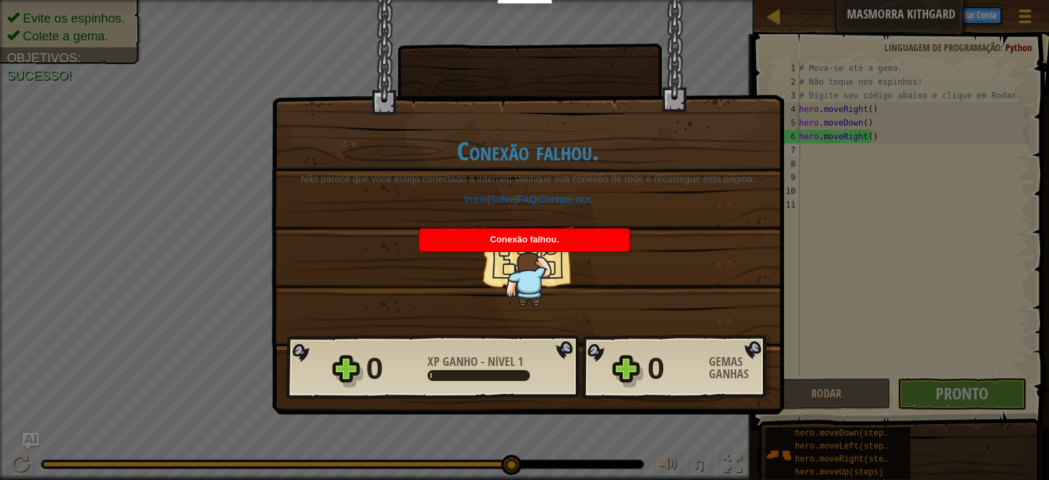
click at [631, 154] on h1 "Conexão falhou." at bounding box center [528, 151] width 456 height 29
click at [634, 149] on h1 "Conexão falhou." at bounding box center [528, 151] width 456 height 29
drag, startPoint x: 634, startPoint y: 153, endPoint x: 632, endPoint y: 164, distance: 11.1
click at [632, 164] on h1 "Conexão falhou." at bounding box center [528, 151] width 456 height 29
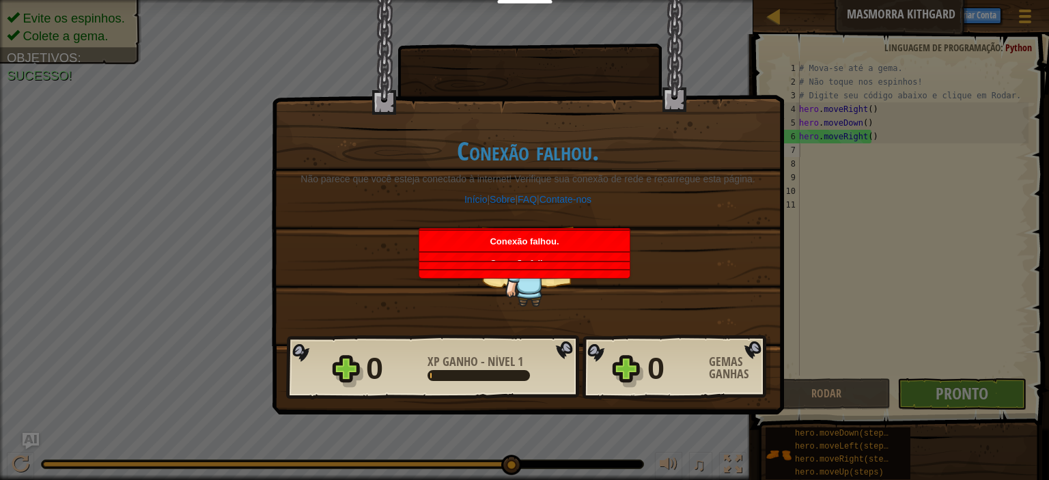
click at [631, 165] on h1 "Conexão falhou." at bounding box center [528, 151] width 456 height 29
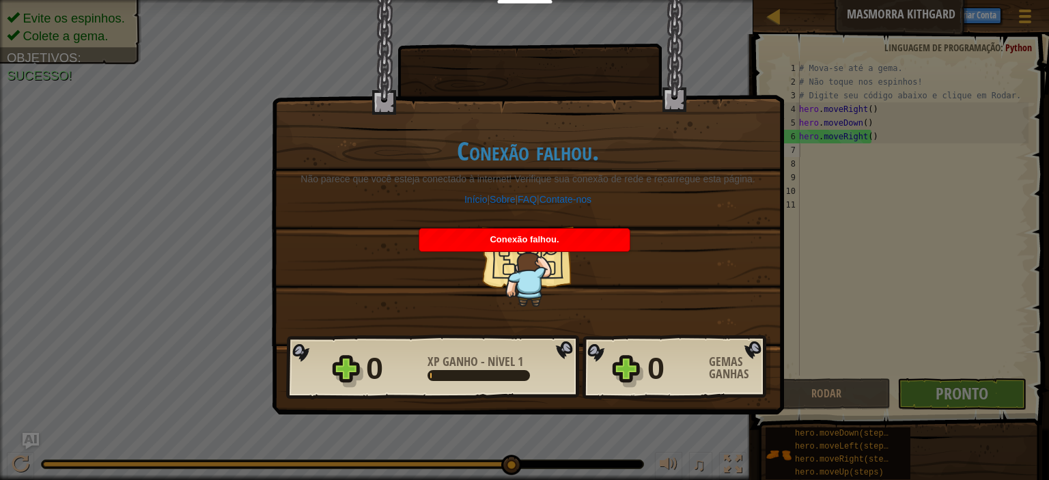
click at [534, 236] on span "Conexão falhou." at bounding box center [524, 239] width 69 height 10
click at [542, 232] on div "Conexão falhou." at bounding box center [524, 240] width 210 height 23
click at [544, 234] on div "Conexão falhou." at bounding box center [524, 240] width 210 height 23
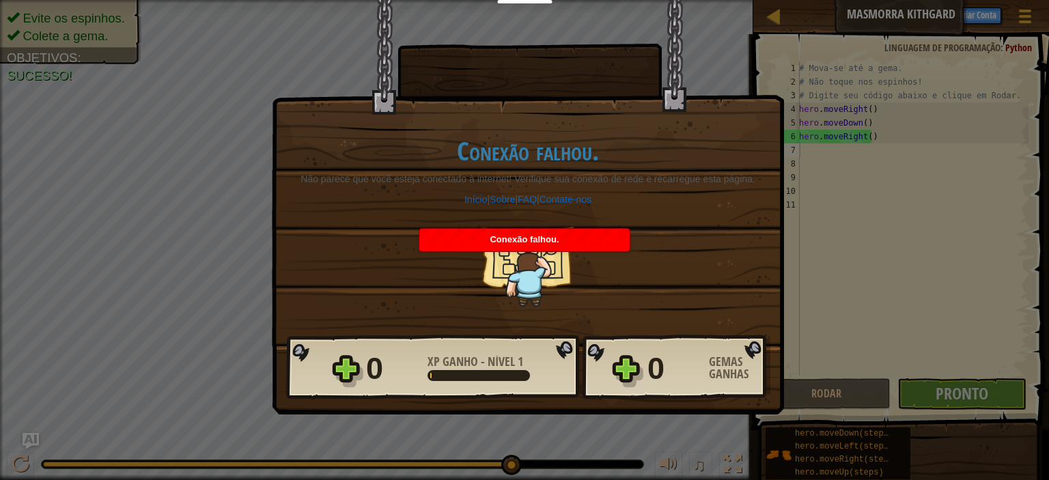
click at [544, 234] on div "Conexão falhou." at bounding box center [524, 240] width 210 height 23
click at [497, 239] on span "Conexão falhou." at bounding box center [524, 239] width 69 height 10
drag, startPoint x: 851, startPoint y: 411, endPoint x: 925, endPoint y: 376, distance: 81.6
click at [879, 412] on div "Vitória × Muito bem, herói. Você está ganhando força para escapar de [GEOGRAPHI…" at bounding box center [524, 240] width 1049 height 480
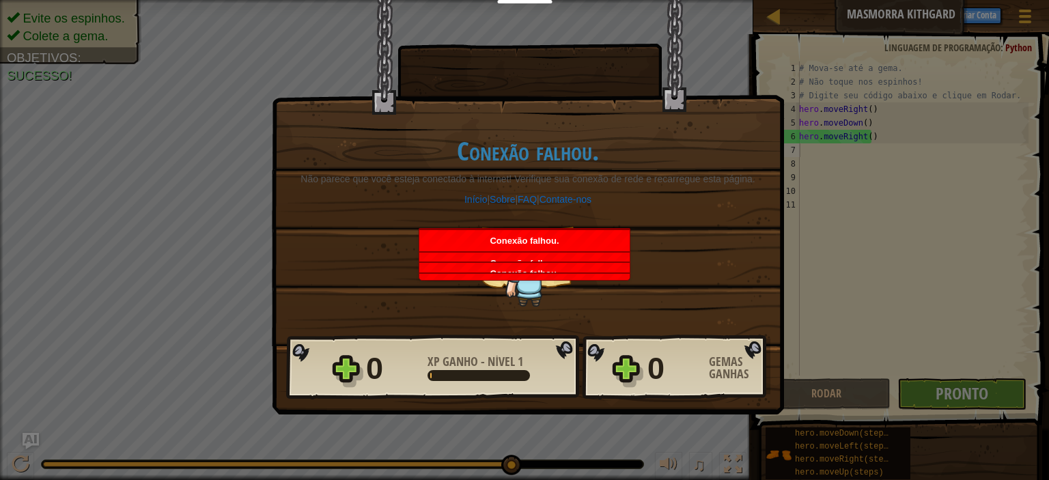
drag, startPoint x: 931, startPoint y: 377, endPoint x: 952, endPoint y: 378, distance: 20.5
click at [952, 378] on div "Vitória × Muito bem, herói. Você está ganhando força para escapar de [GEOGRAPHI…" at bounding box center [524, 240] width 1049 height 480
drag, startPoint x: 952, startPoint y: 378, endPoint x: 960, endPoint y: 387, distance: 13.1
click at [960, 387] on div "Vitória × Muito bem, herói. Você está ganhando força para escapar de [GEOGRAPHI…" at bounding box center [524, 240] width 1049 height 480
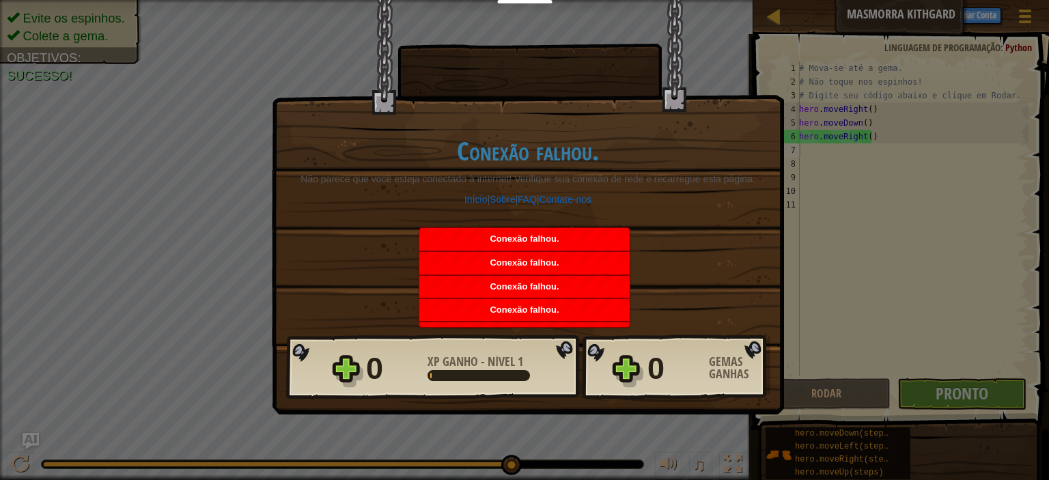
click at [960, 385] on div "Vitória × Muito bem, herói. Você está ganhando força para escapar de [GEOGRAPHI…" at bounding box center [524, 240] width 1049 height 480
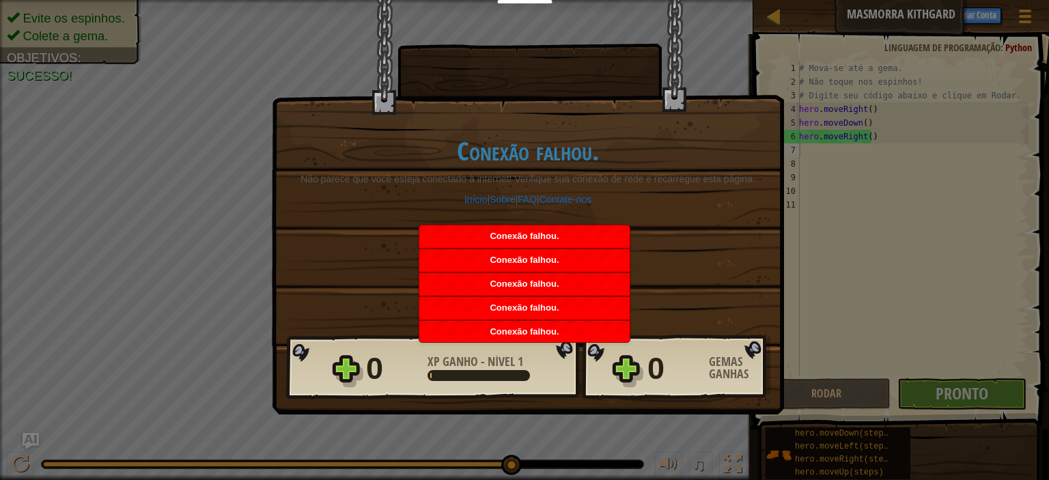
drag, startPoint x: 957, startPoint y: 385, endPoint x: 878, endPoint y: 424, distance: 88.6
click at [960, 385] on div "Vitória × Muito bem, herói. Você está ganhando força para escapar de [GEOGRAPHI…" at bounding box center [524, 240] width 1049 height 480
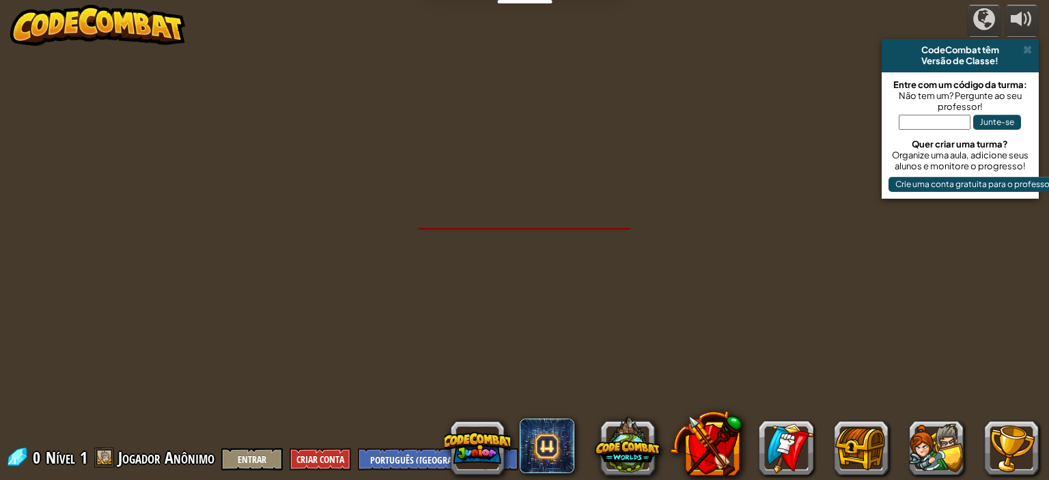
select select "pt-BR"
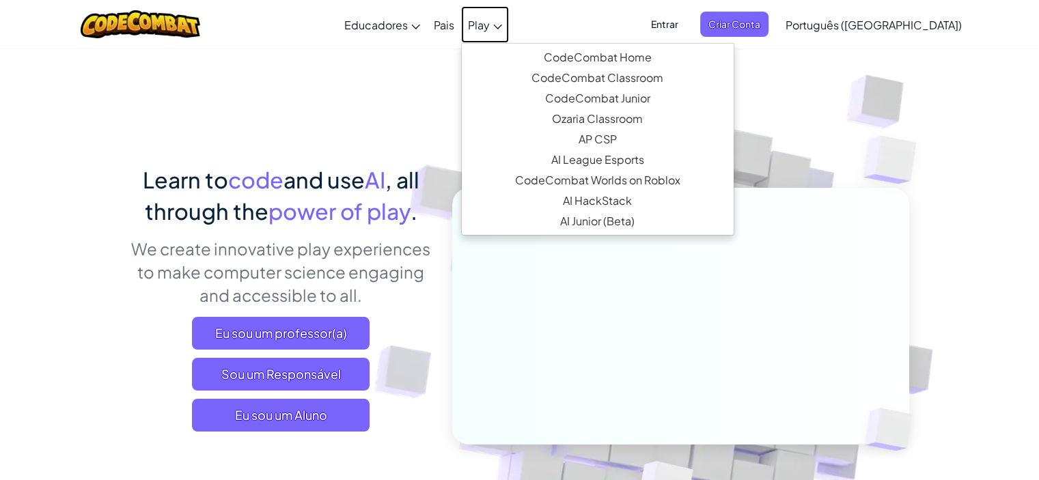
click at [509, 16] on link "Play" at bounding box center [485, 24] width 48 height 37
click at [508, 33] on link "Play" at bounding box center [485, 24] width 48 height 37
